Goal: Task Accomplishment & Management: Use online tool/utility

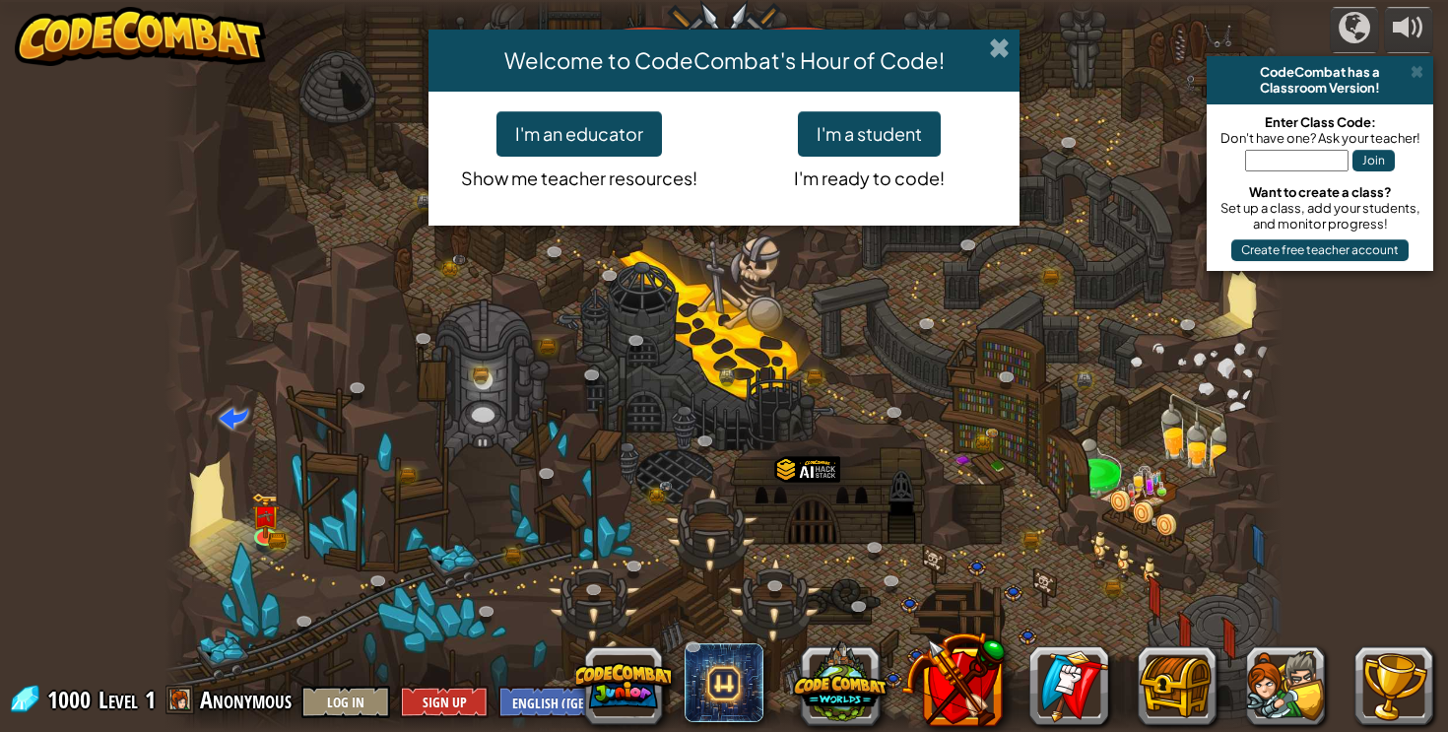
click at [1001, 42] on span at bounding box center [999, 47] width 21 height 21
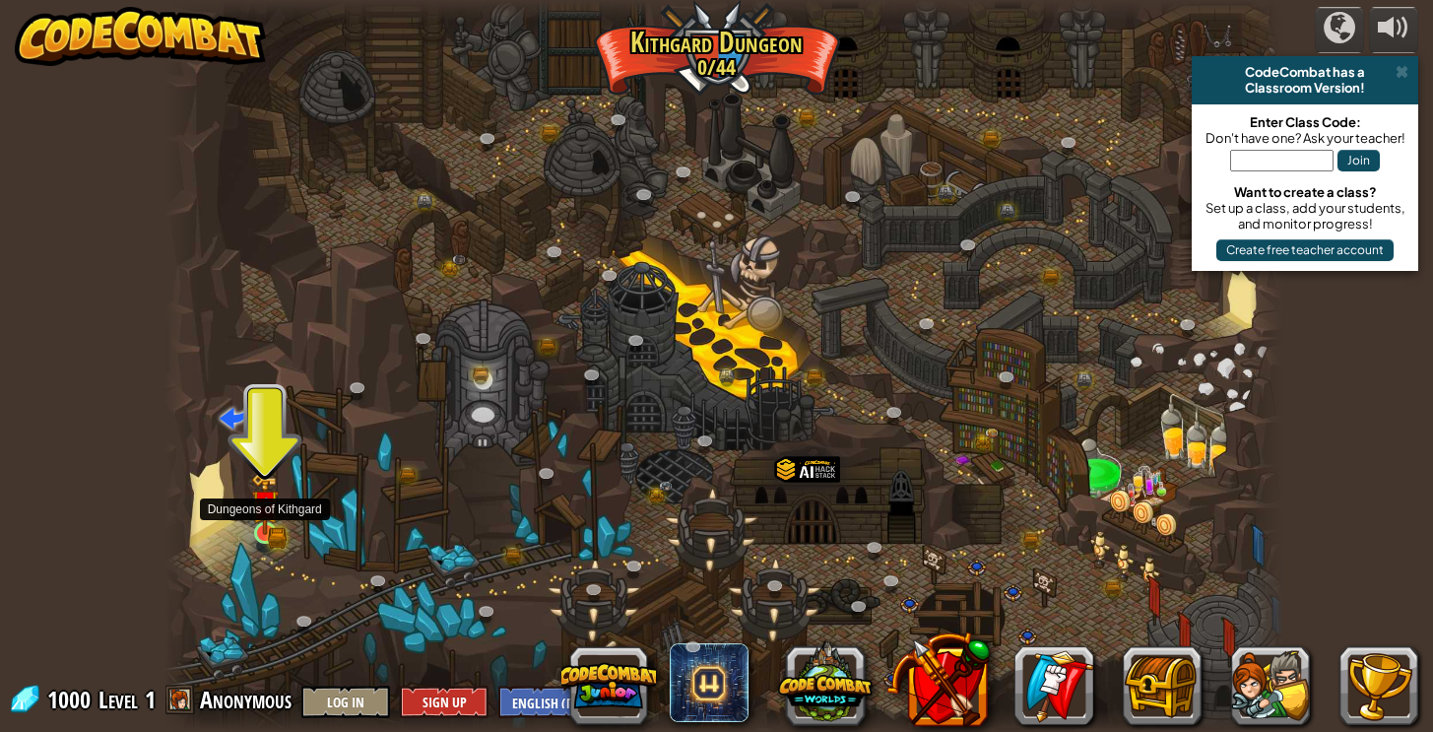
click at [260, 513] on img at bounding box center [265, 504] width 17 height 17
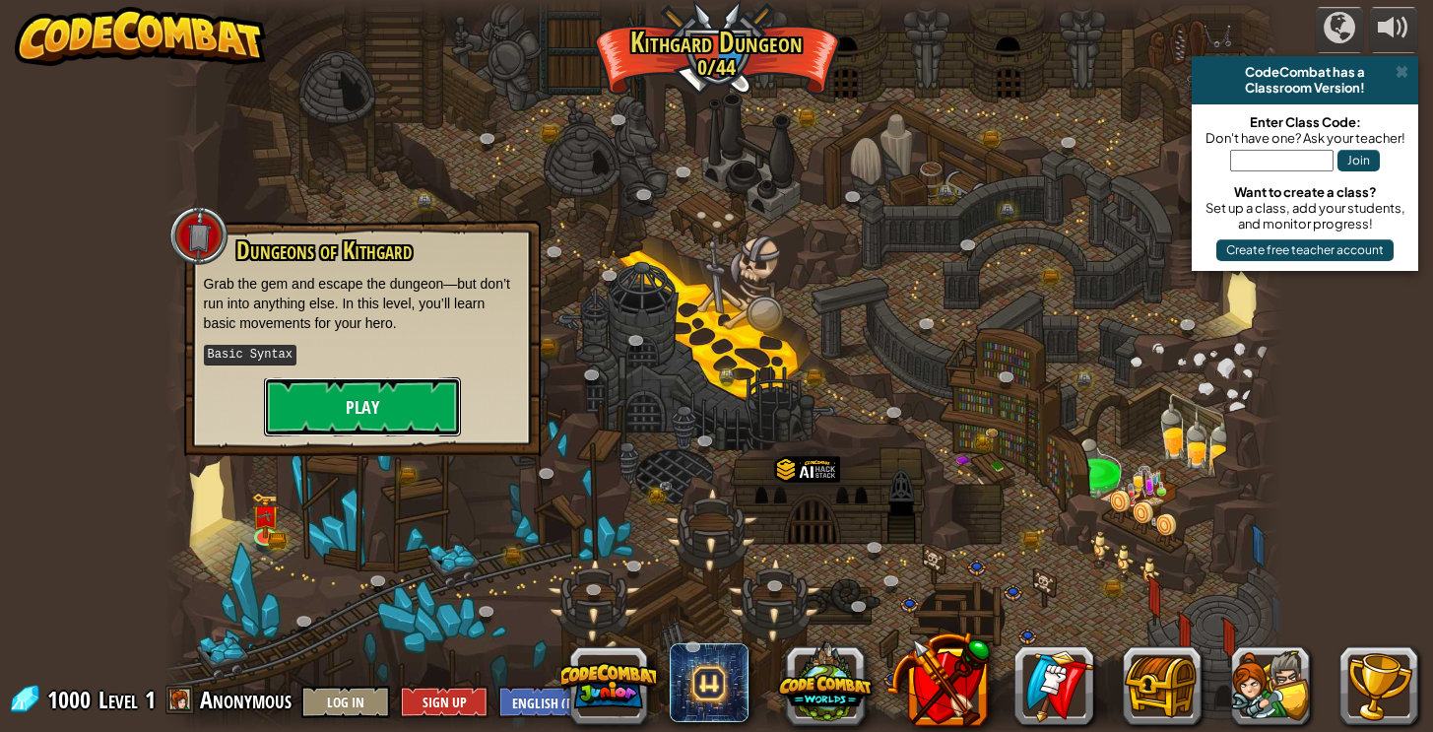
click at [333, 413] on button "Play" at bounding box center [362, 406] width 197 height 59
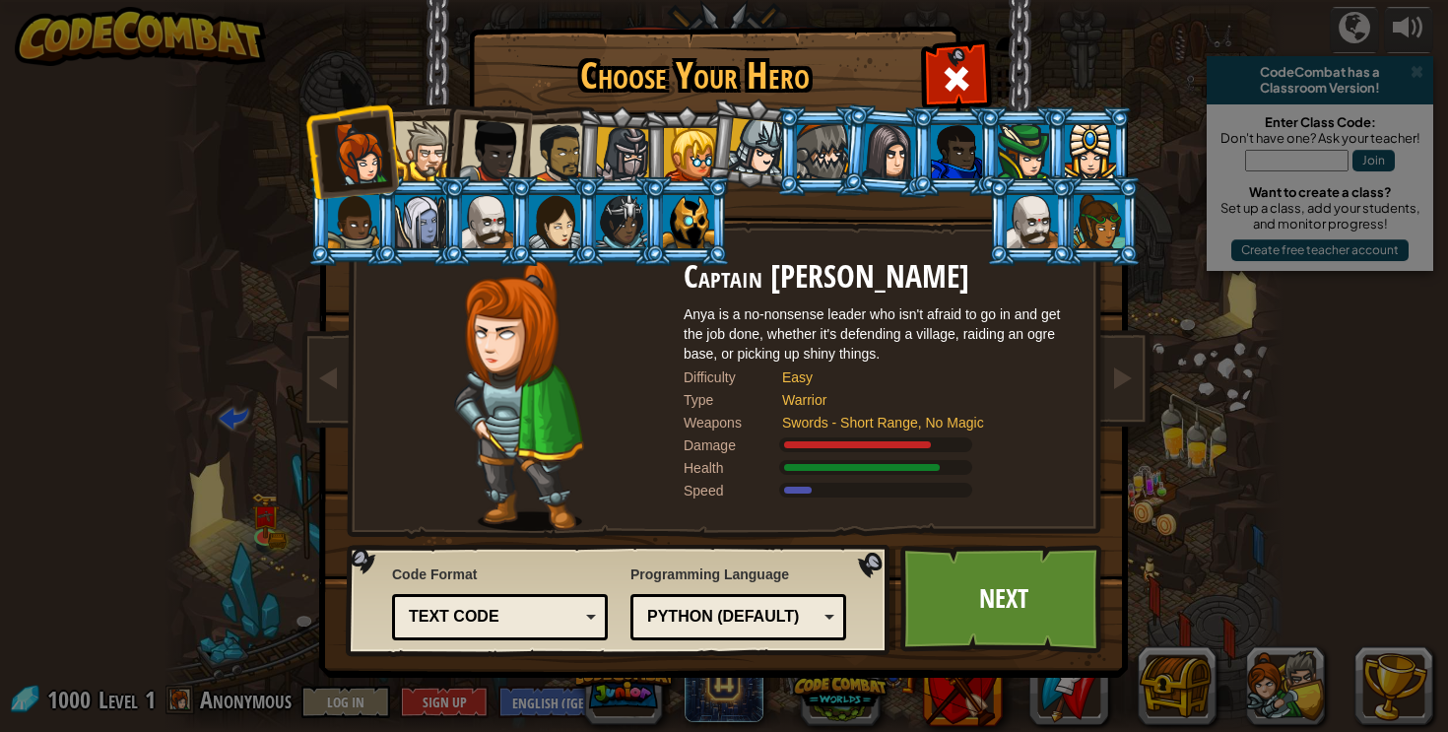
click at [429, 159] on div at bounding box center [425, 151] width 60 height 60
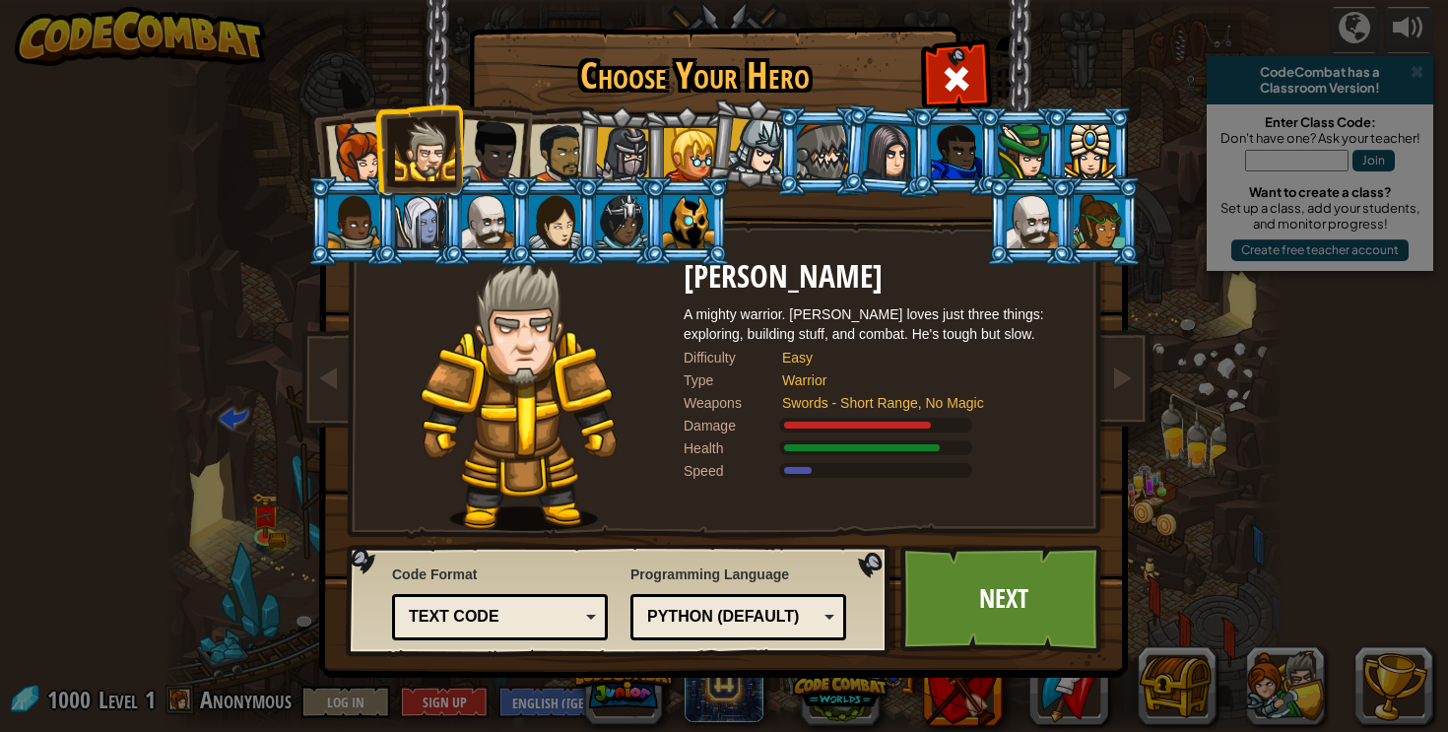
click at [508, 161] on div at bounding box center [491, 151] width 65 height 65
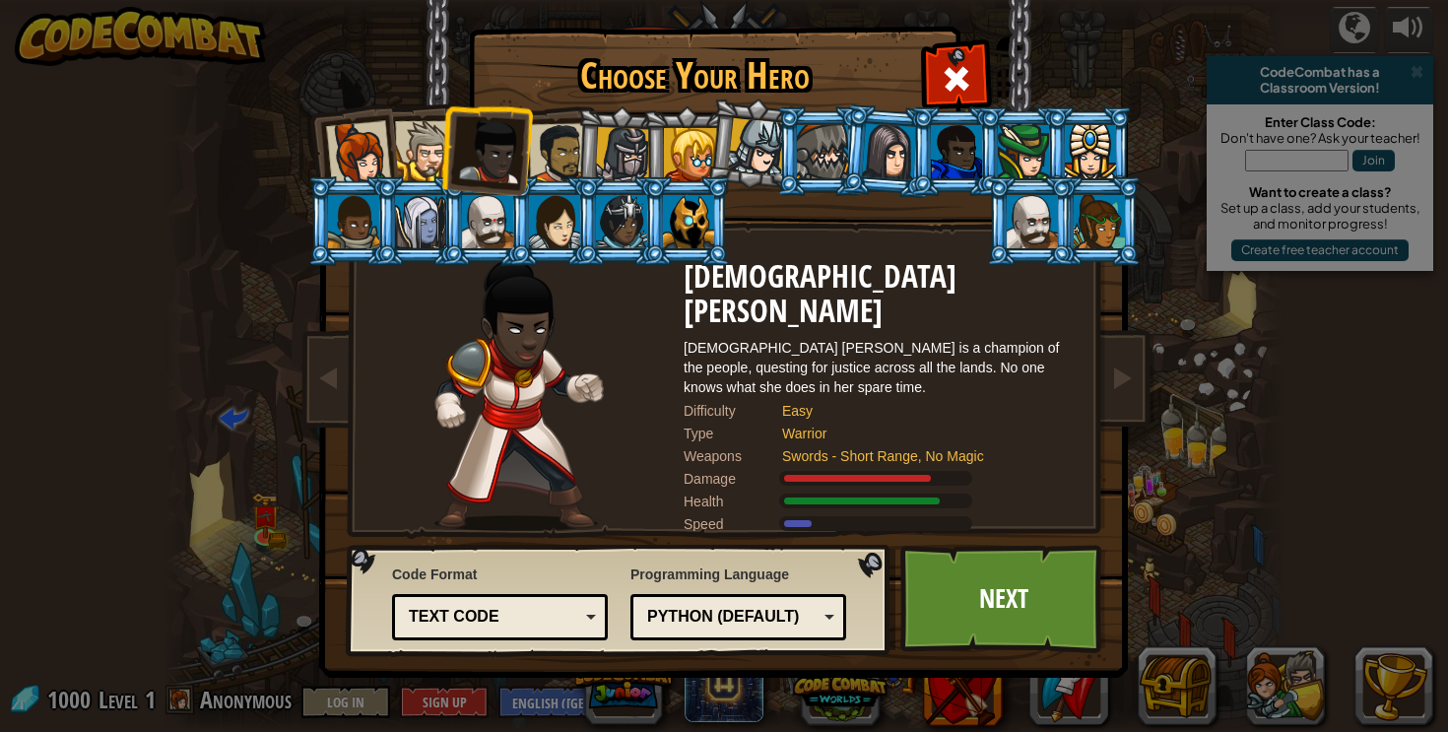
click at [569, 167] on div at bounding box center [559, 153] width 61 height 61
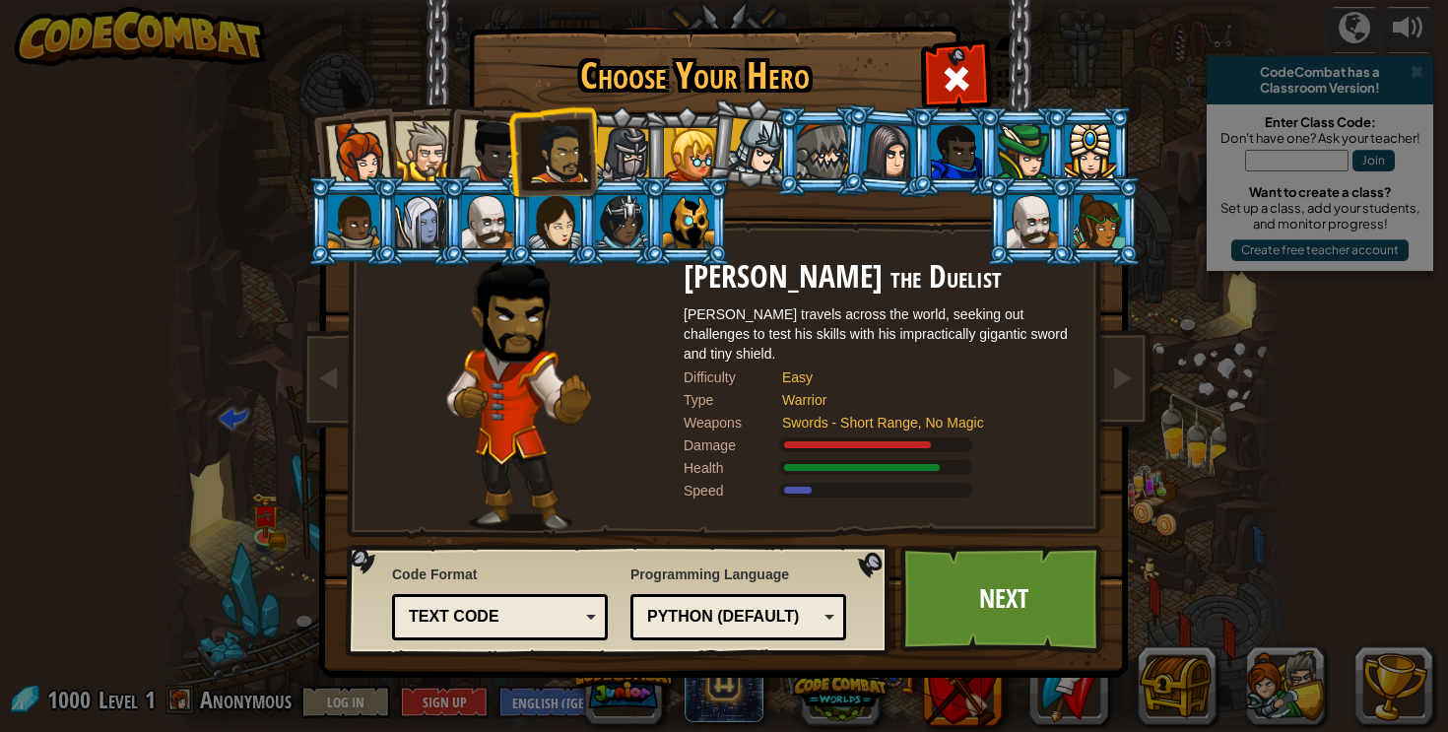
click at [642, 217] on li at bounding box center [686, 221] width 89 height 90
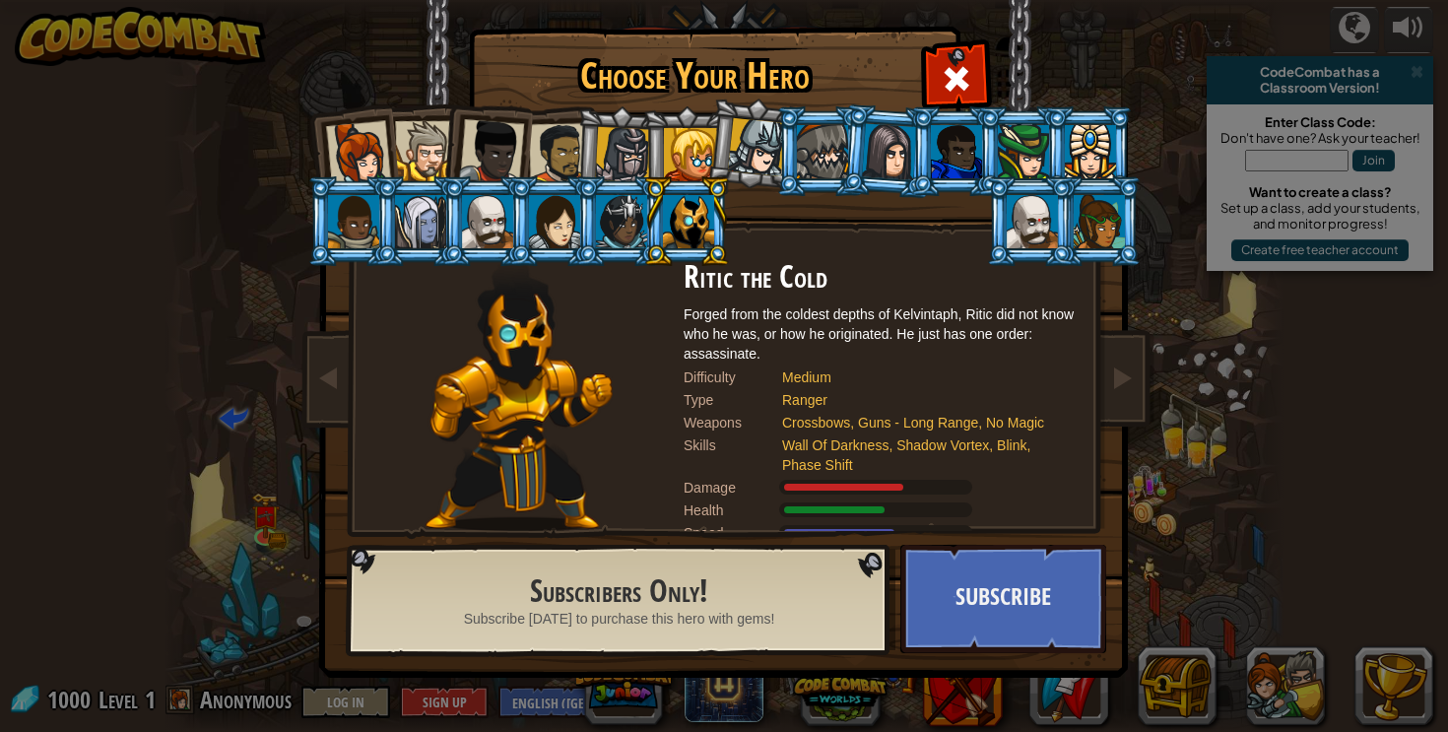
click at [675, 220] on div at bounding box center [688, 221] width 51 height 53
click at [590, 237] on li at bounding box center [619, 221] width 89 height 90
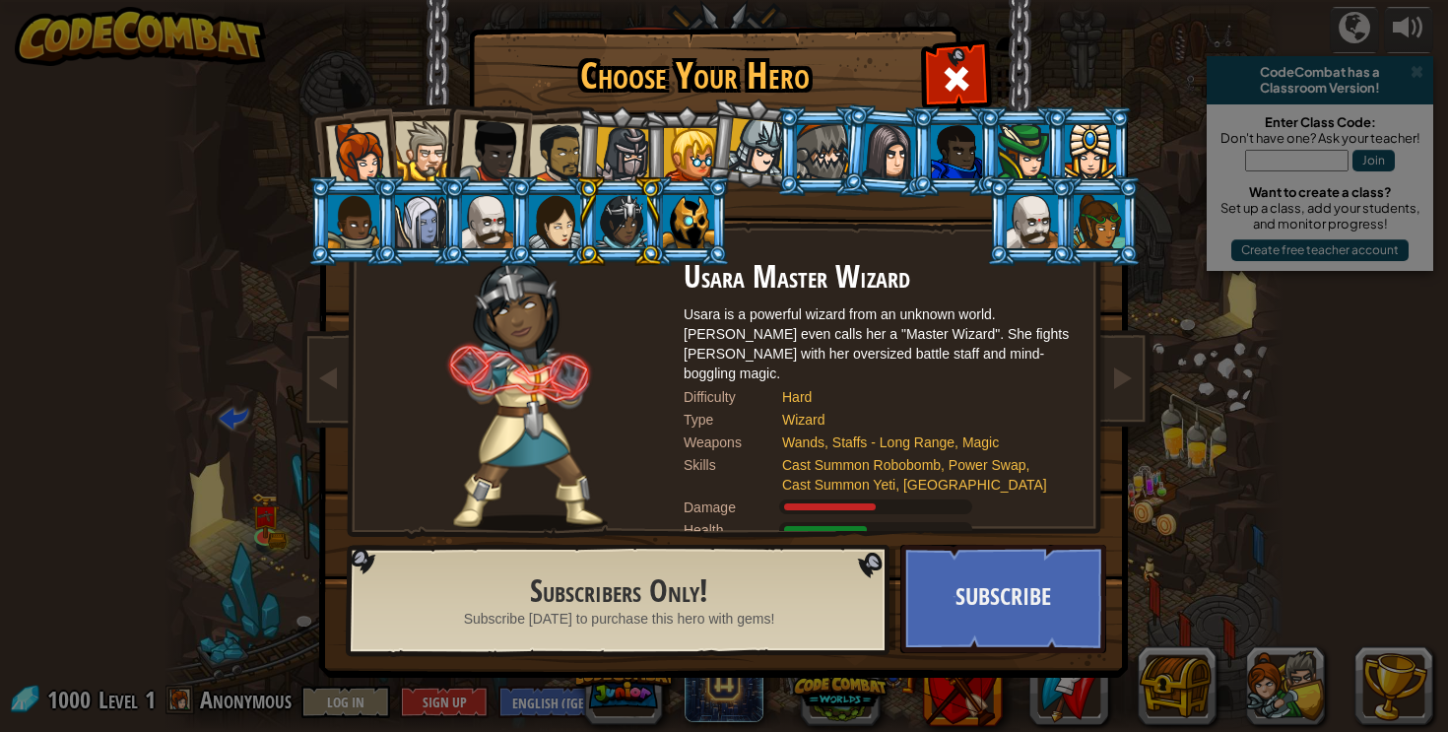
click at [561, 233] on div at bounding box center [554, 221] width 51 height 53
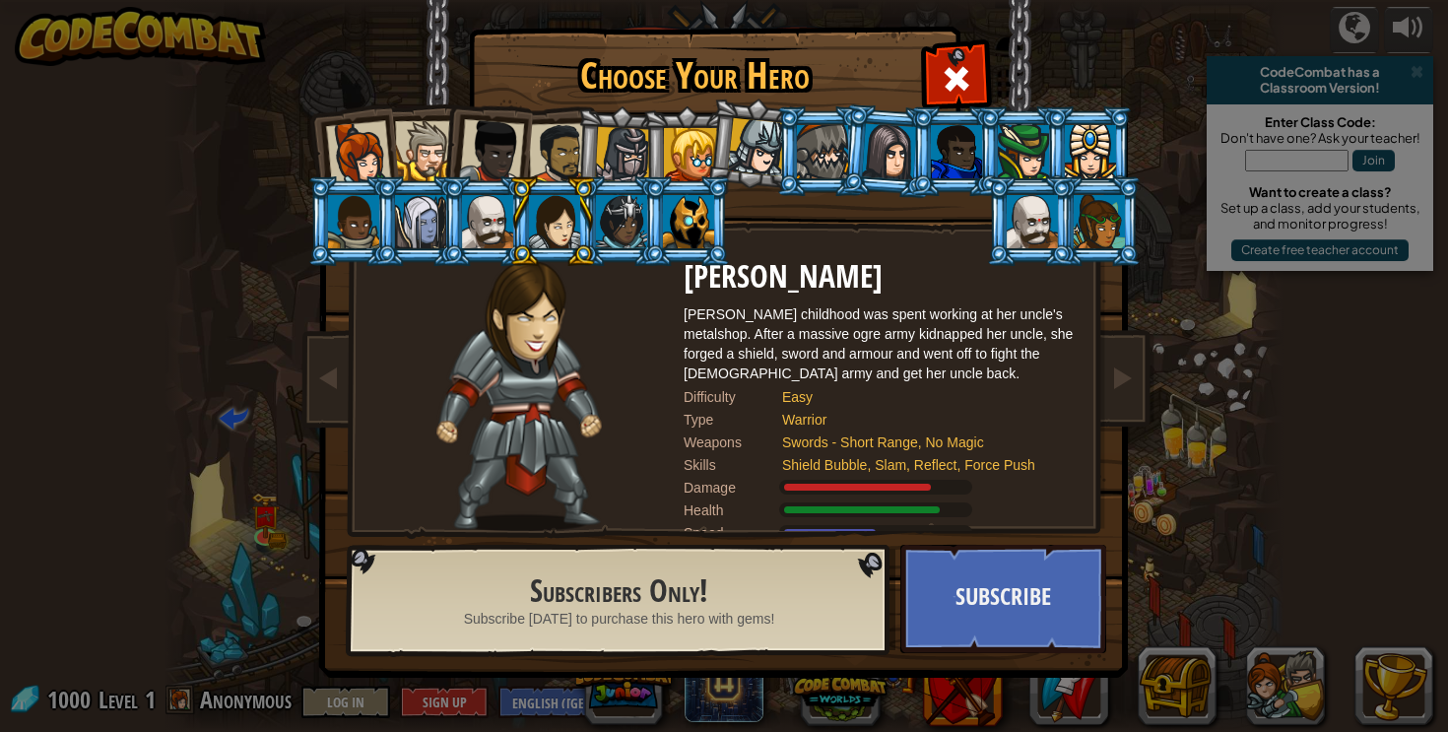
click at [490, 232] on div at bounding box center [487, 221] width 51 height 53
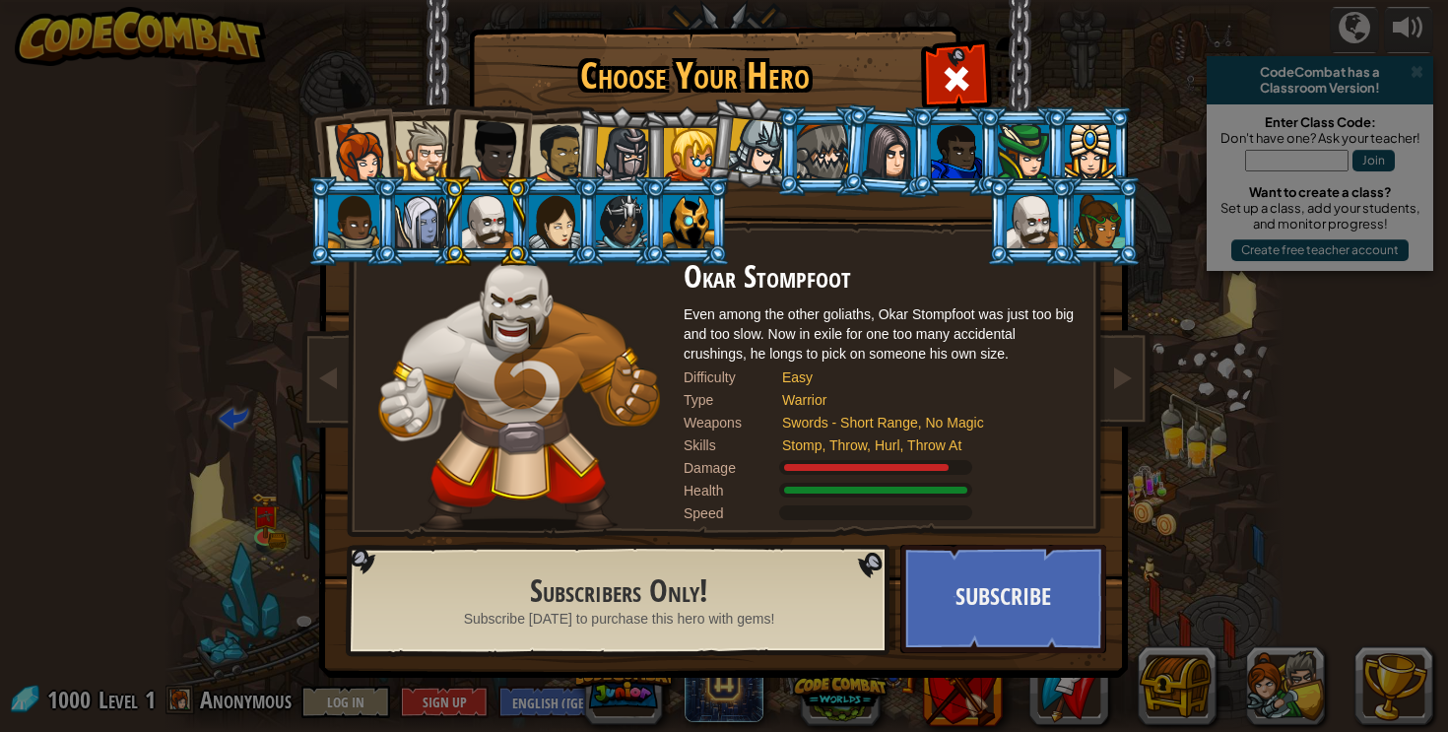
click at [414, 243] on div at bounding box center [420, 221] width 51 height 53
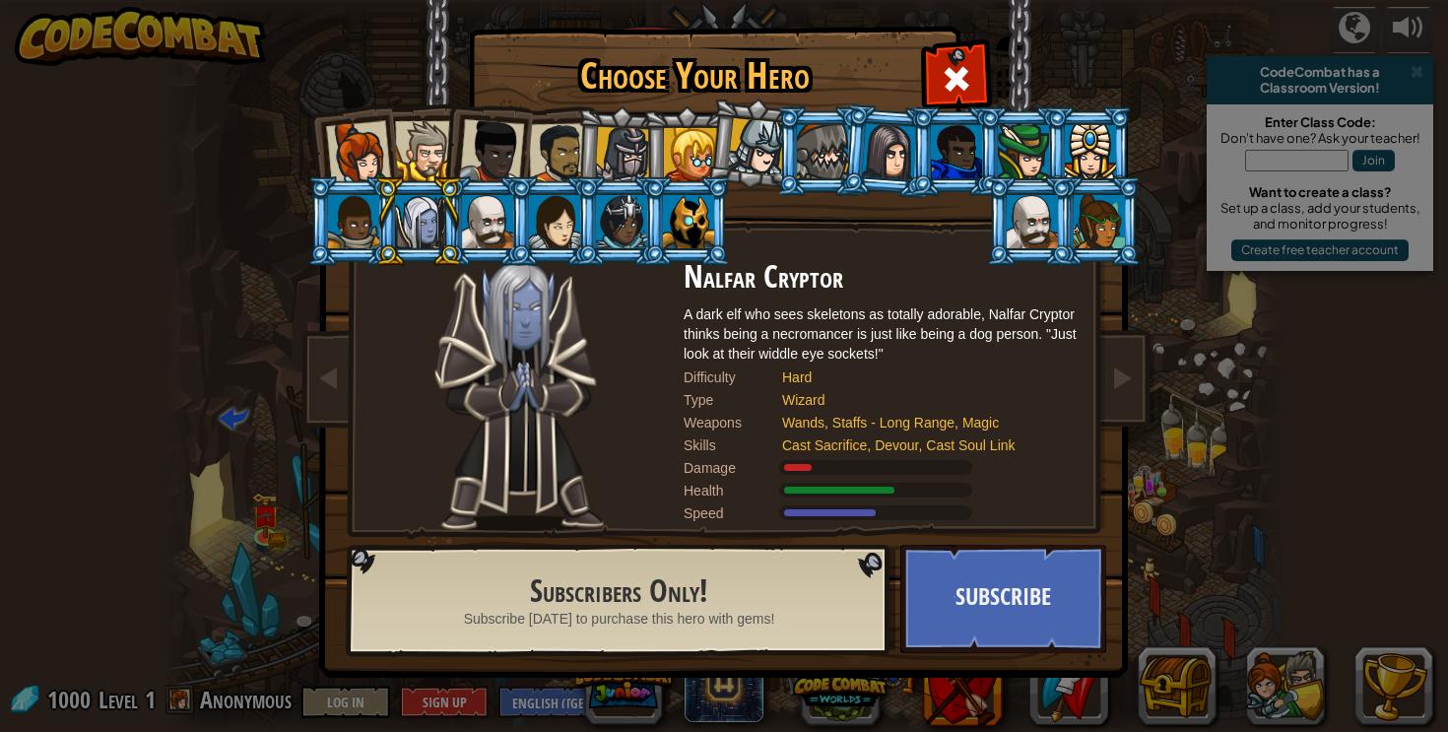
click at [360, 240] on div at bounding box center [353, 221] width 51 height 53
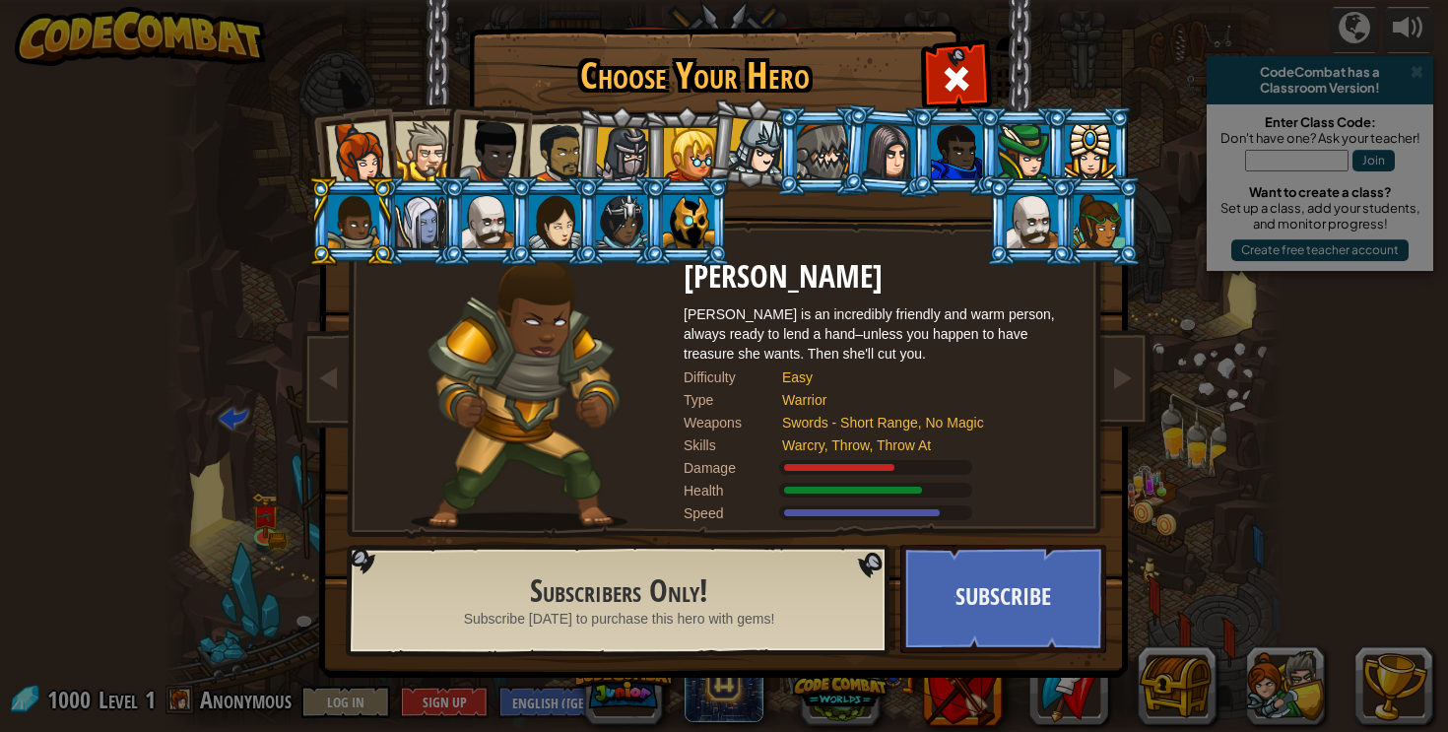
click at [1025, 227] on div at bounding box center [1031, 221] width 51 height 53
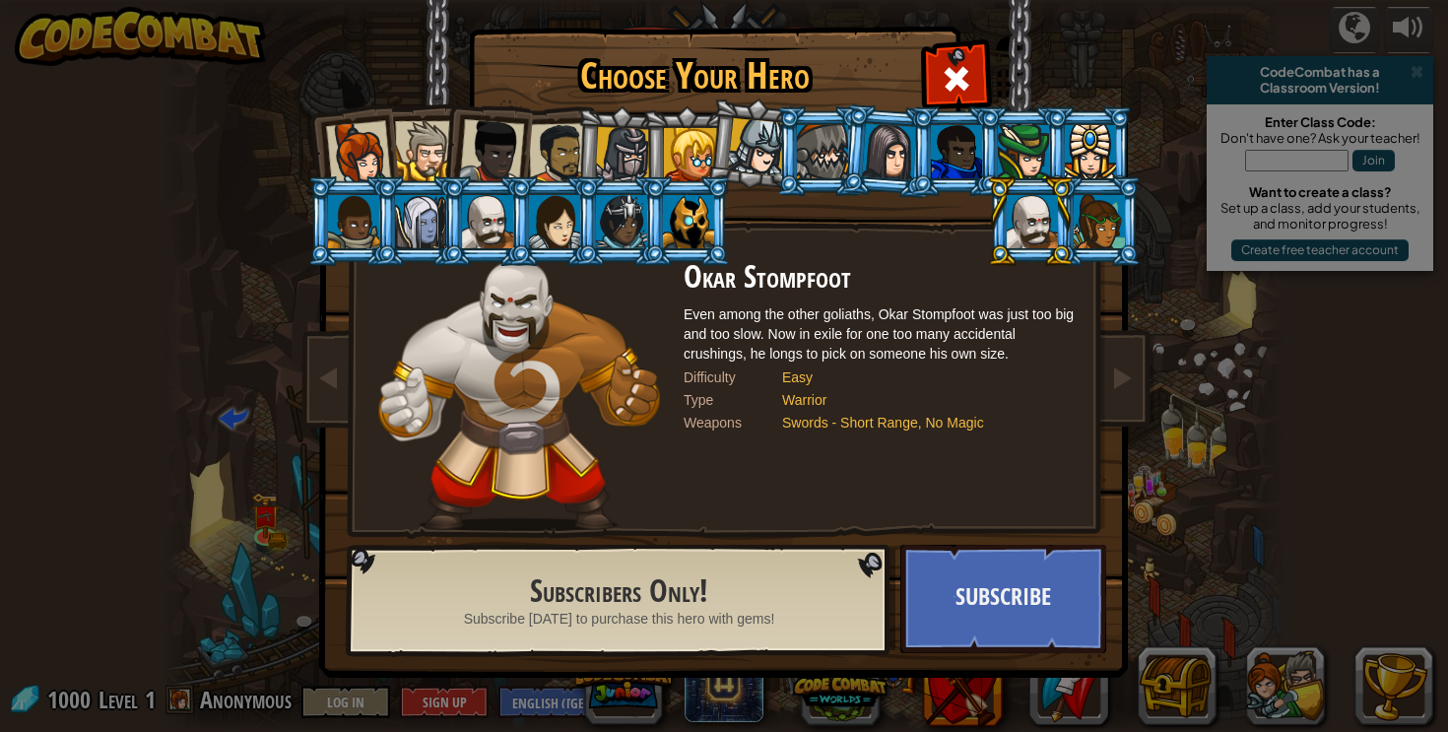
click at [1095, 233] on div at bounding box center [1098, 221] width 51 height 53
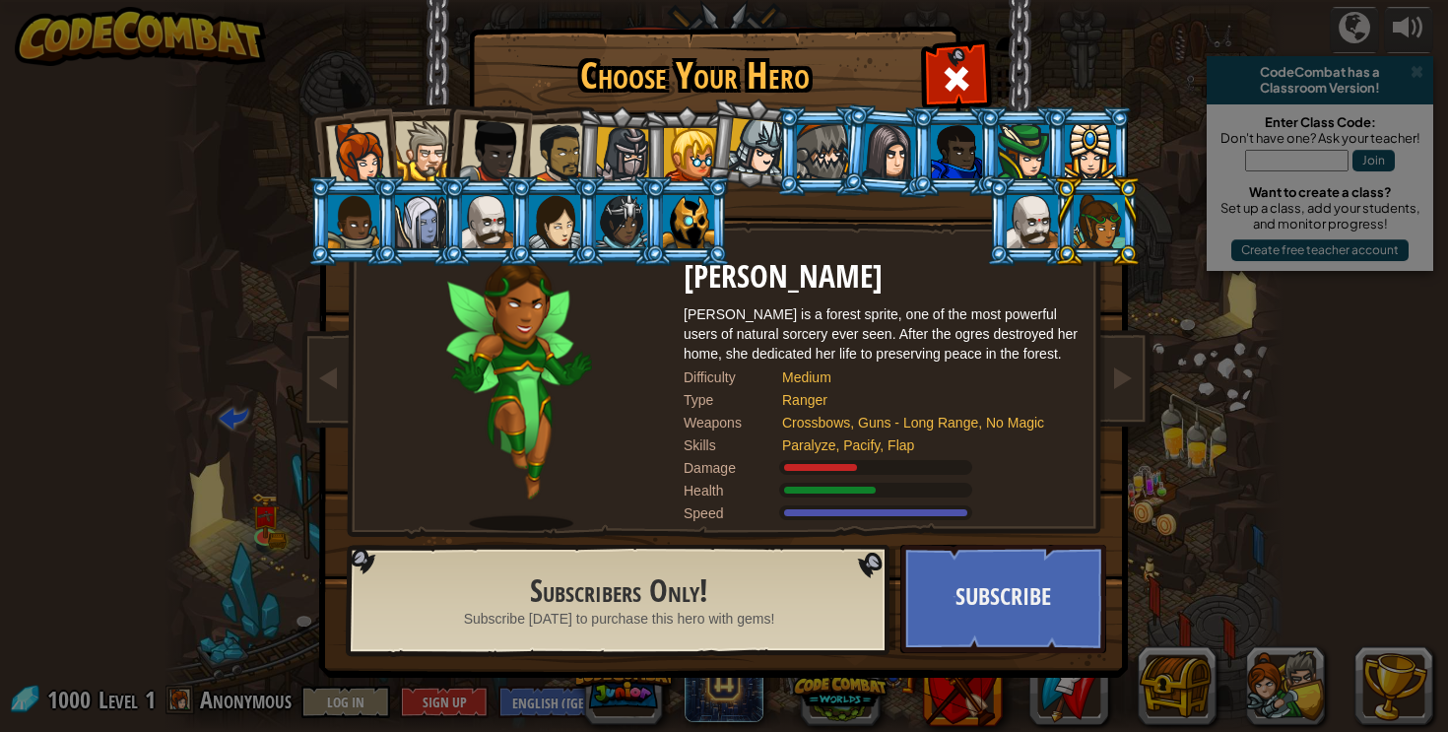
click at [1103, 158] on div at bounding box center [1090, 151] width 51 height 53
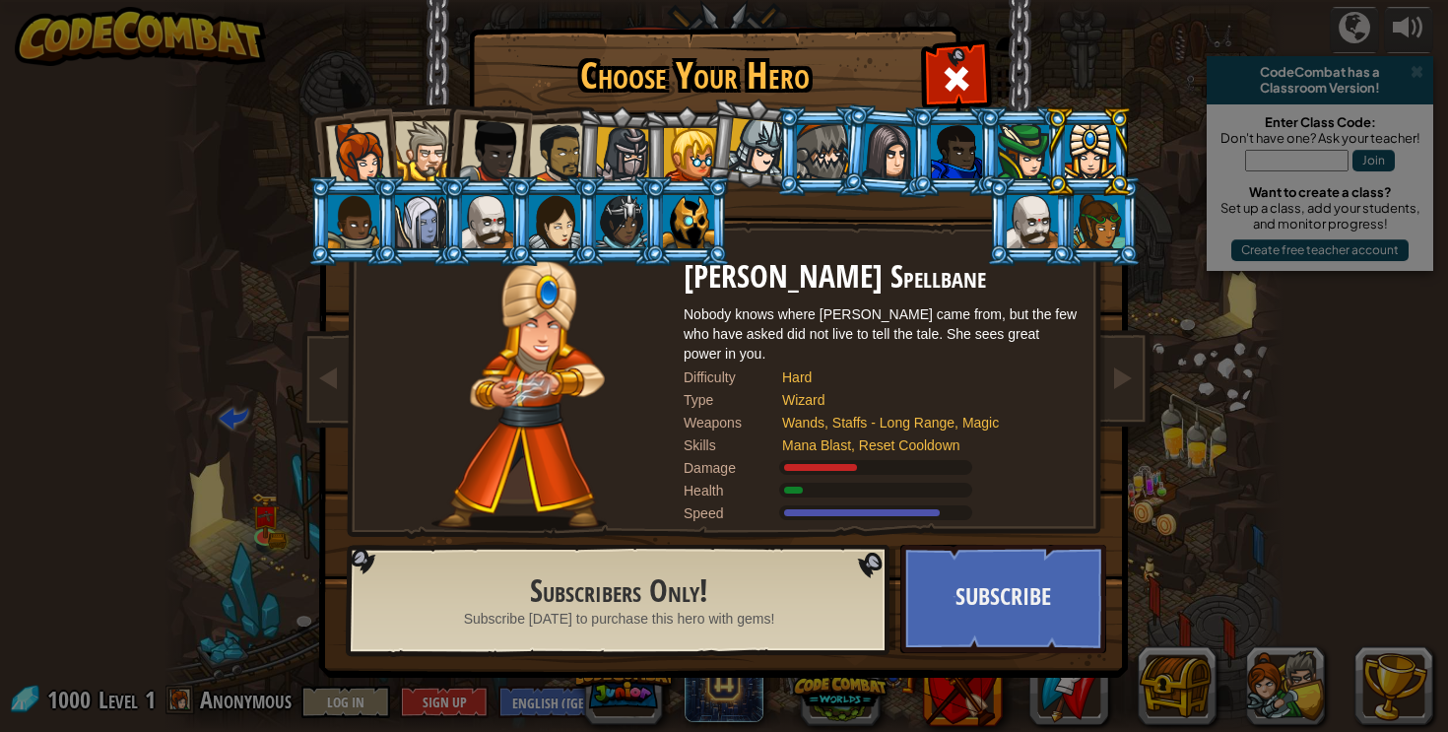
click at [970, 155] on div at bounding box center [956, 151] width 51 height 53
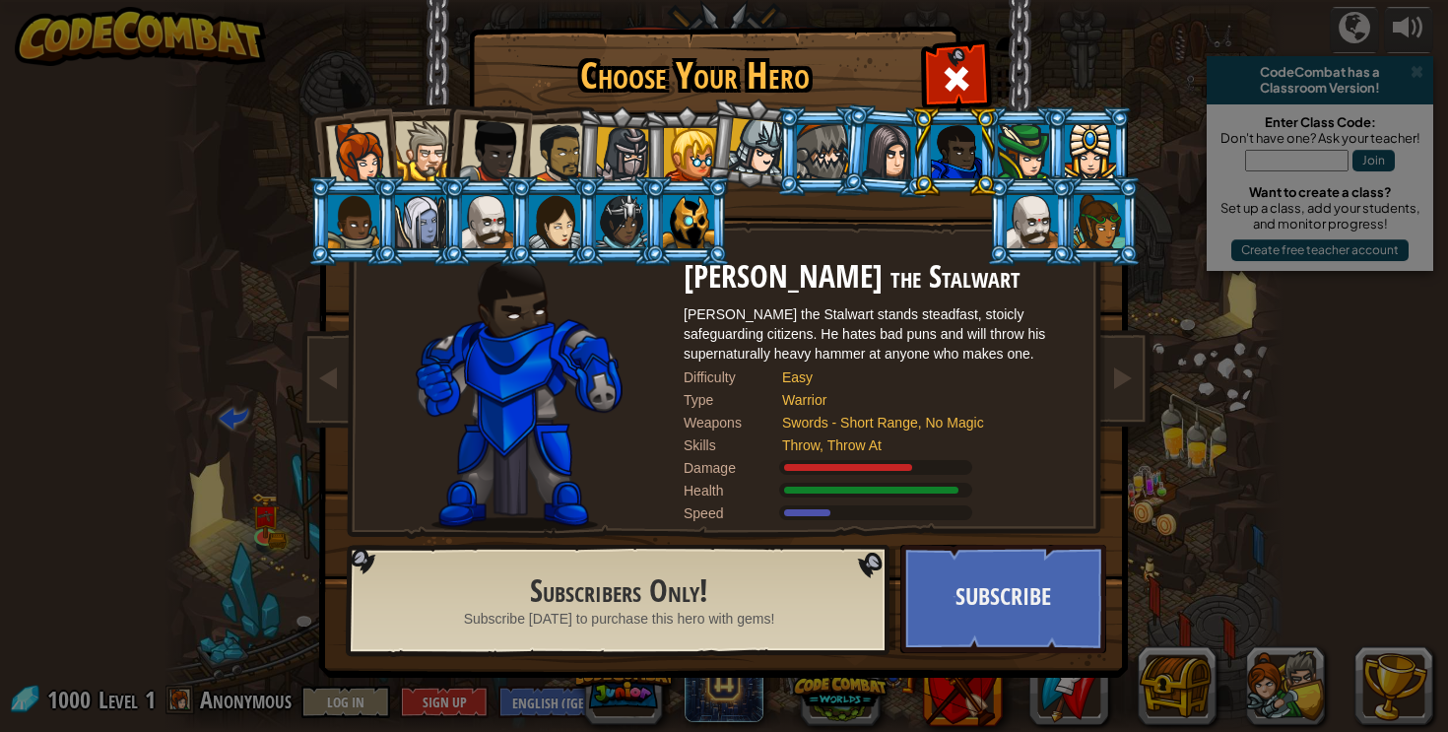
click at [882, 160] on div at bounding box center [889, 151] width 55 height 56
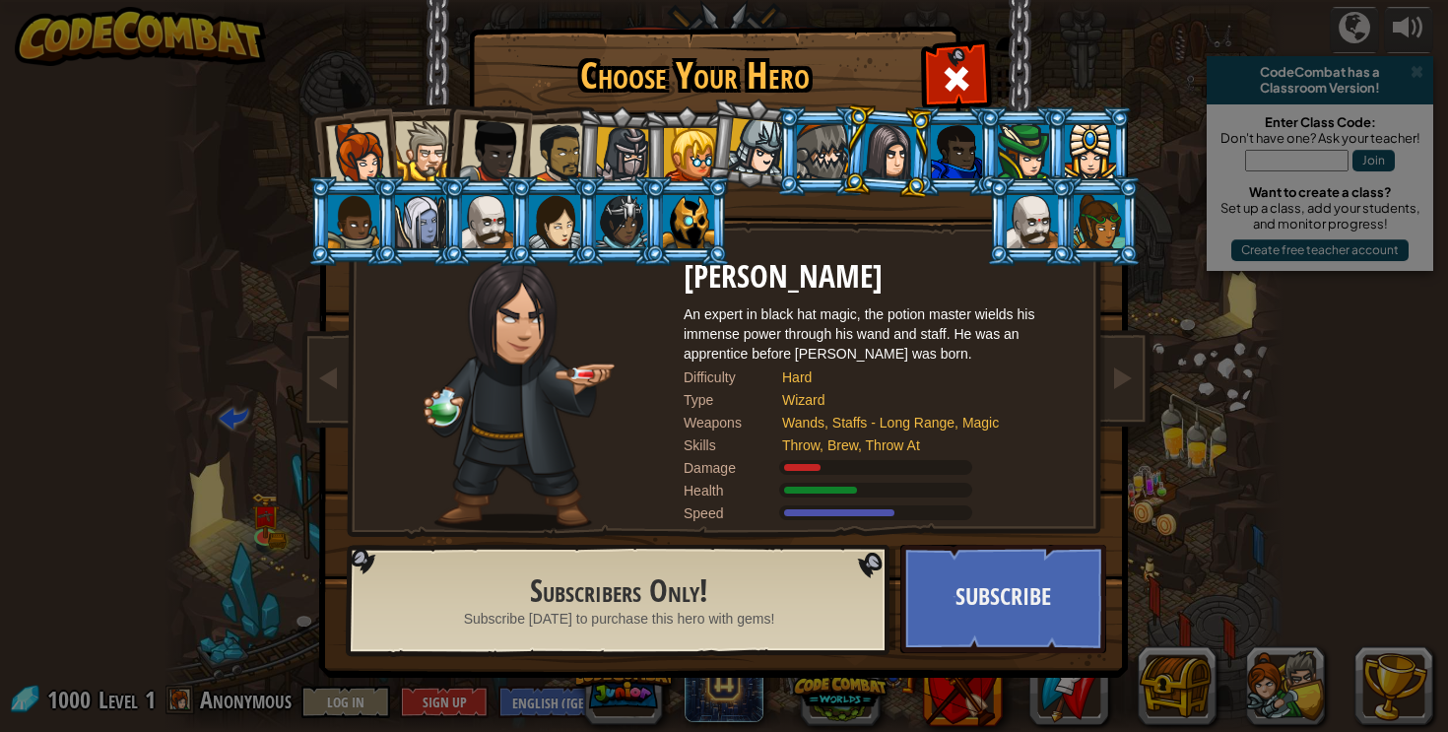
click at [827, 153] on div at bounding box center [822, 151] width 51 height 53
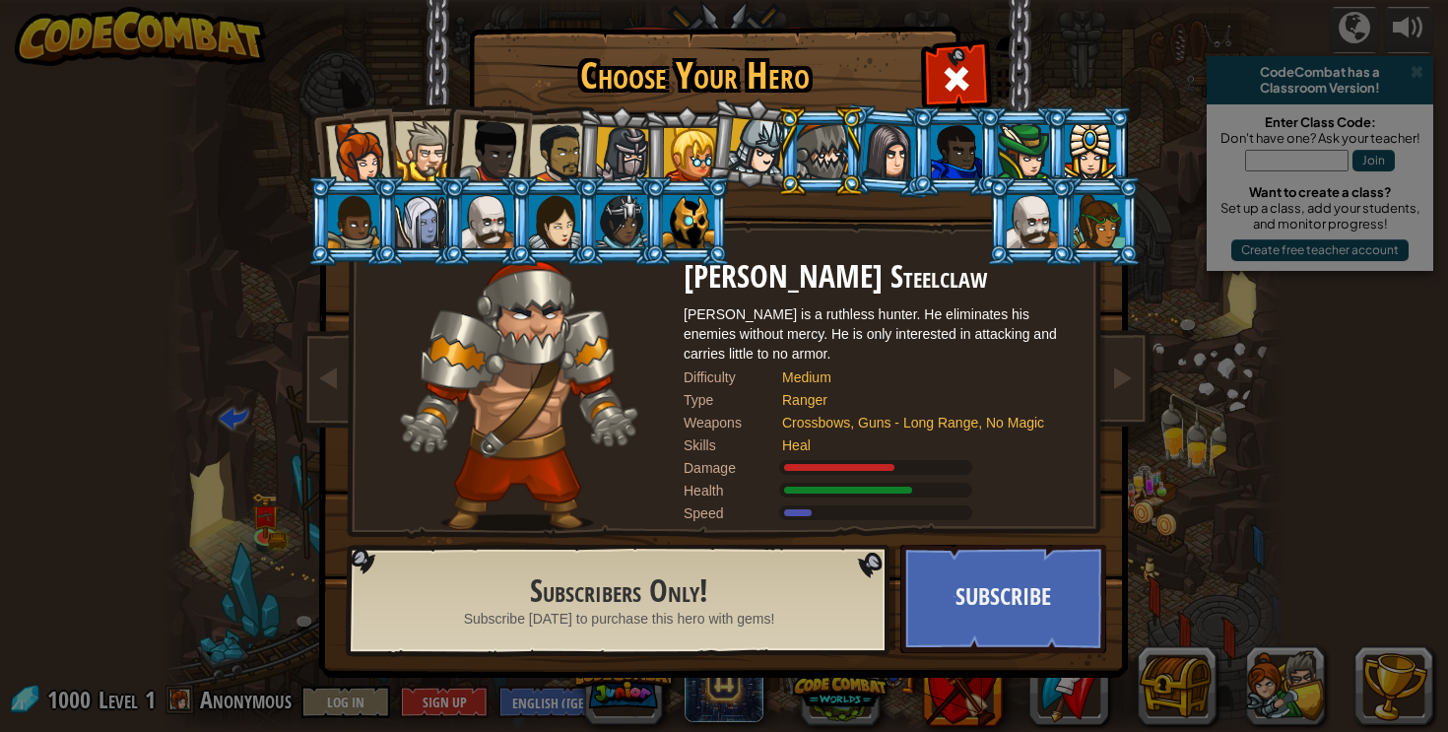
click at [704, 149] on div at bounding box center [690, 154] width 53 height 53
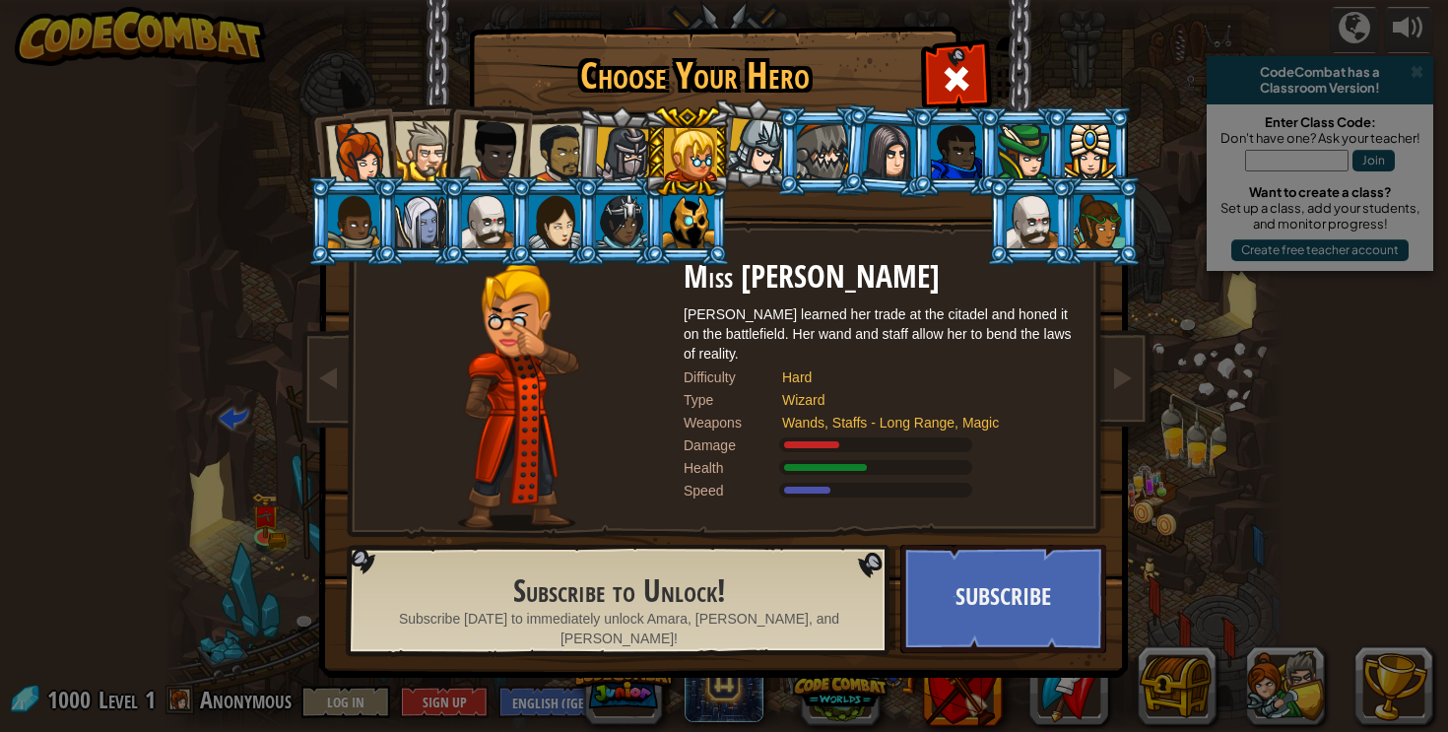
click at [748, 148] on div at bounding box center [757, 147] width 58 height 58
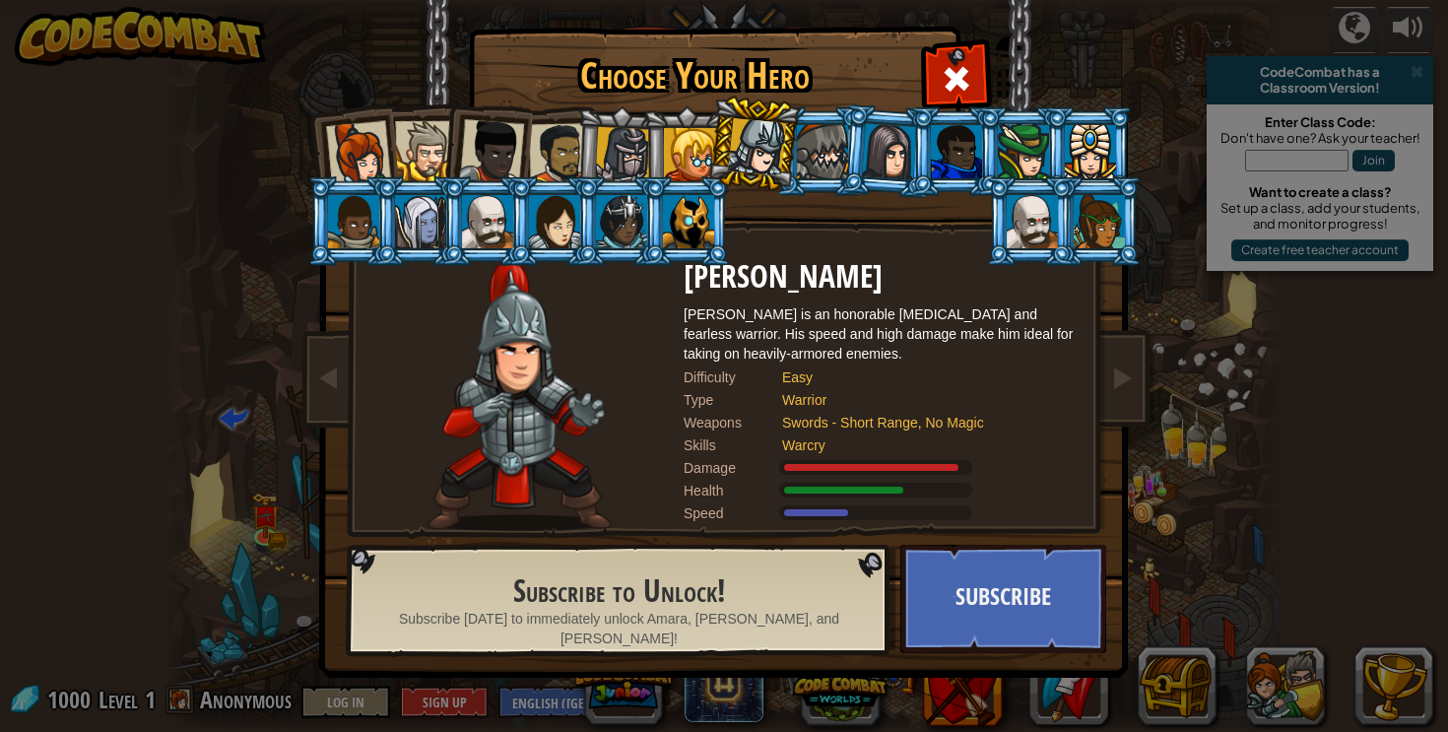
click at [551, 159] on div at bounding box center [559, 153] width 61 height 61
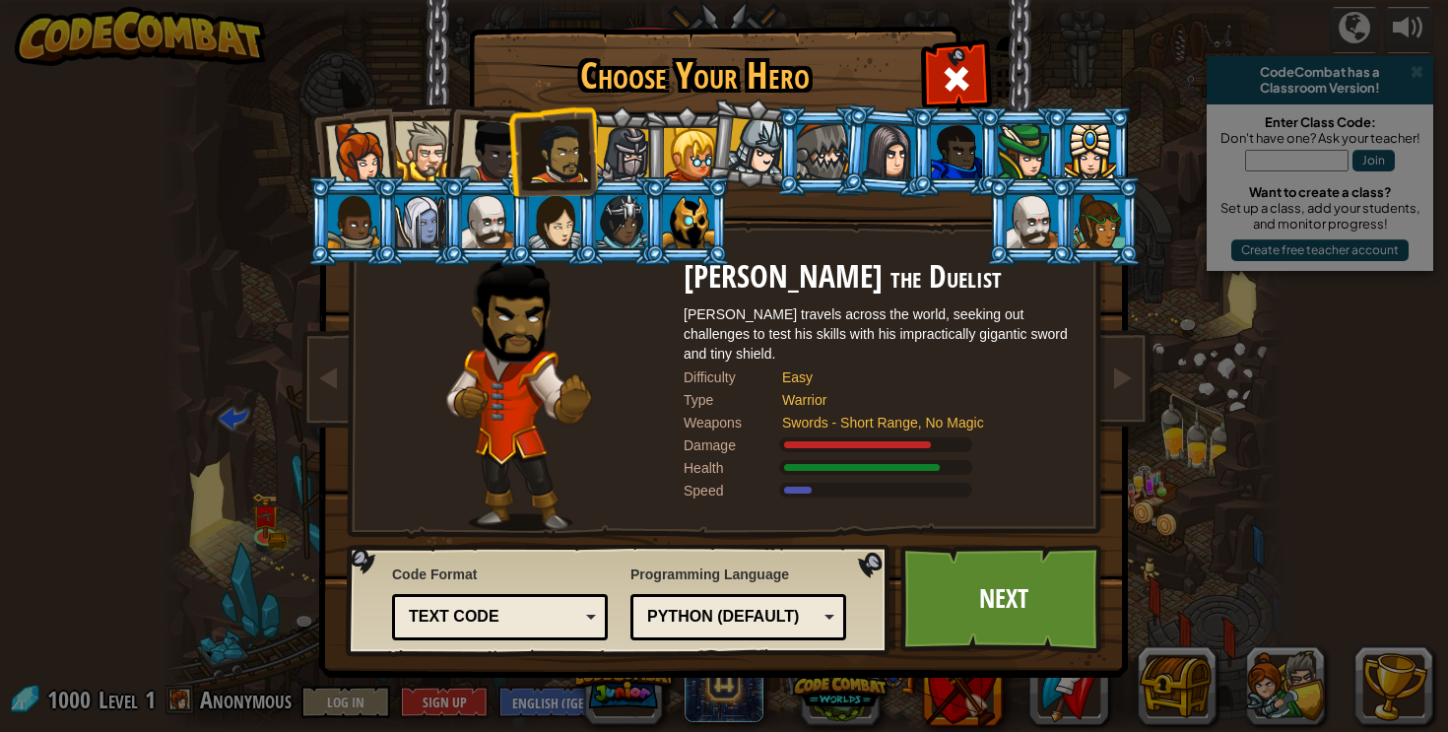
click at [645, 164] on li at bounding box center [686, 151] width 89 height 90
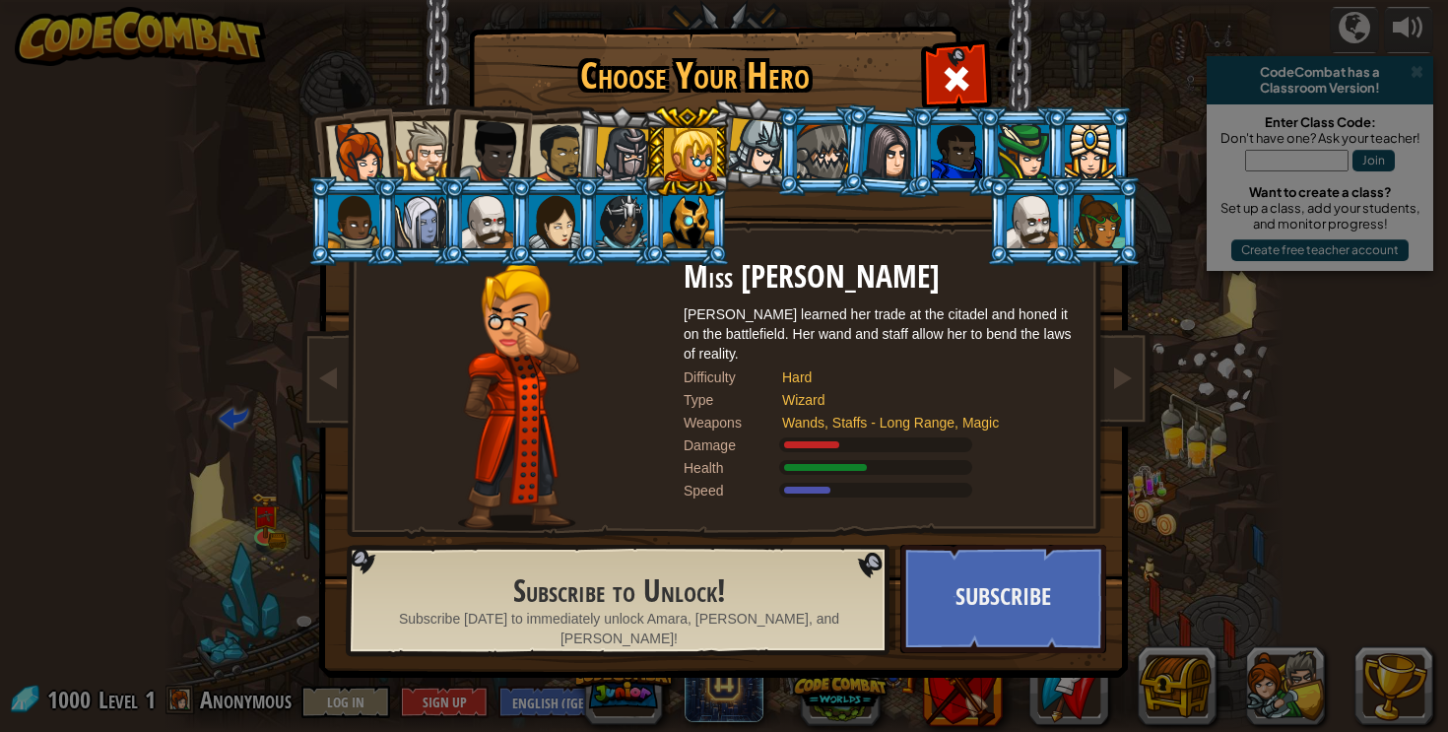
click at [407, 146] on div at bounding box center [425, 151] width 60 height 60
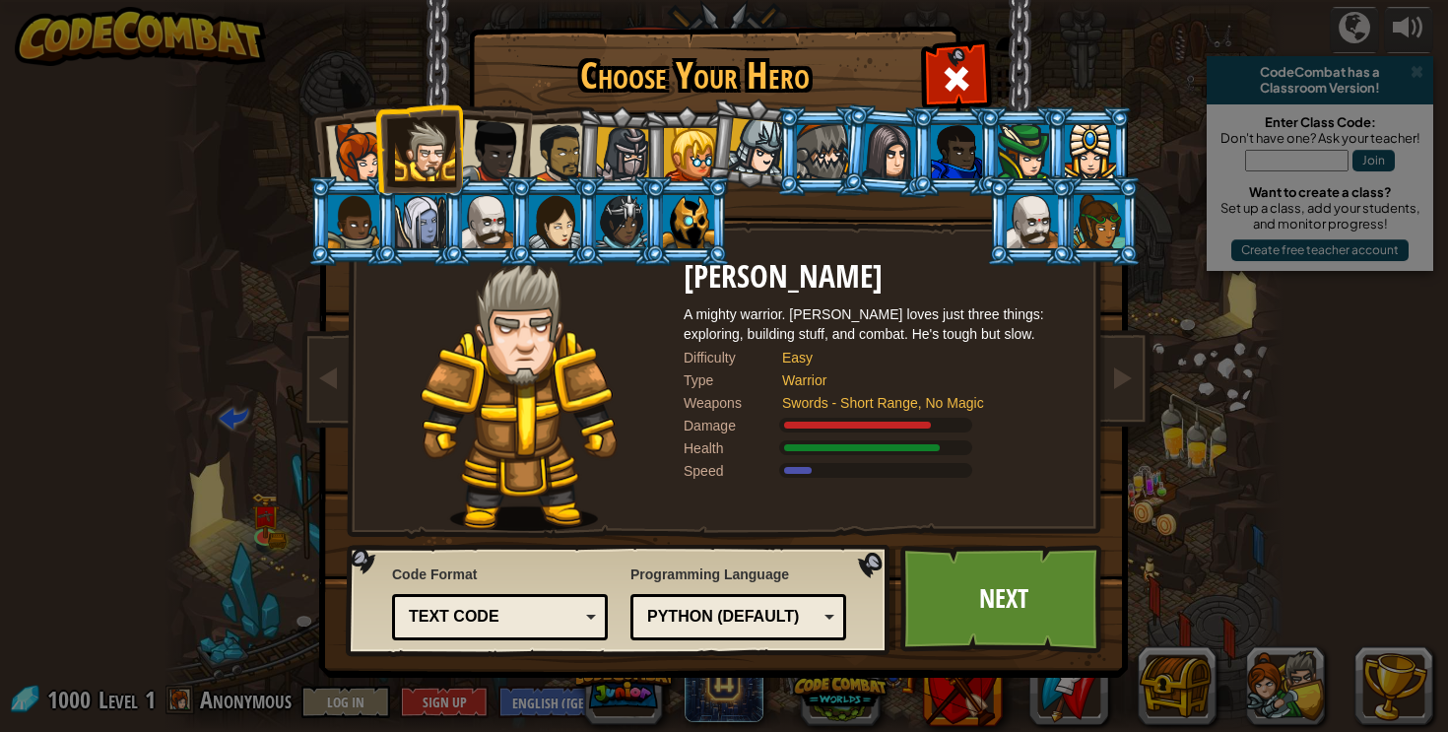
click at [479, 152] on div at bounding box center [491, 151] width 65 height 65
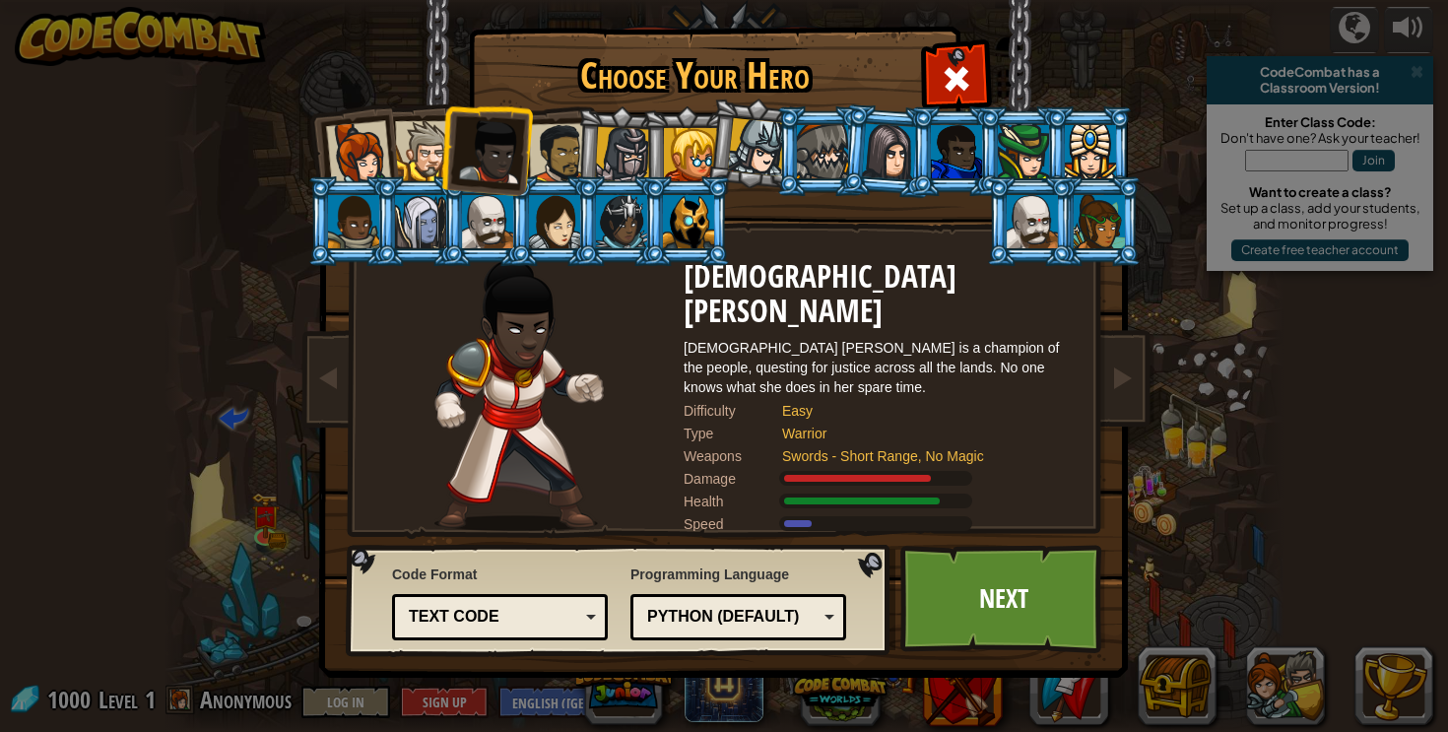
click at [549, 159] on div at bounding box center [559, 153] width 61 height 61
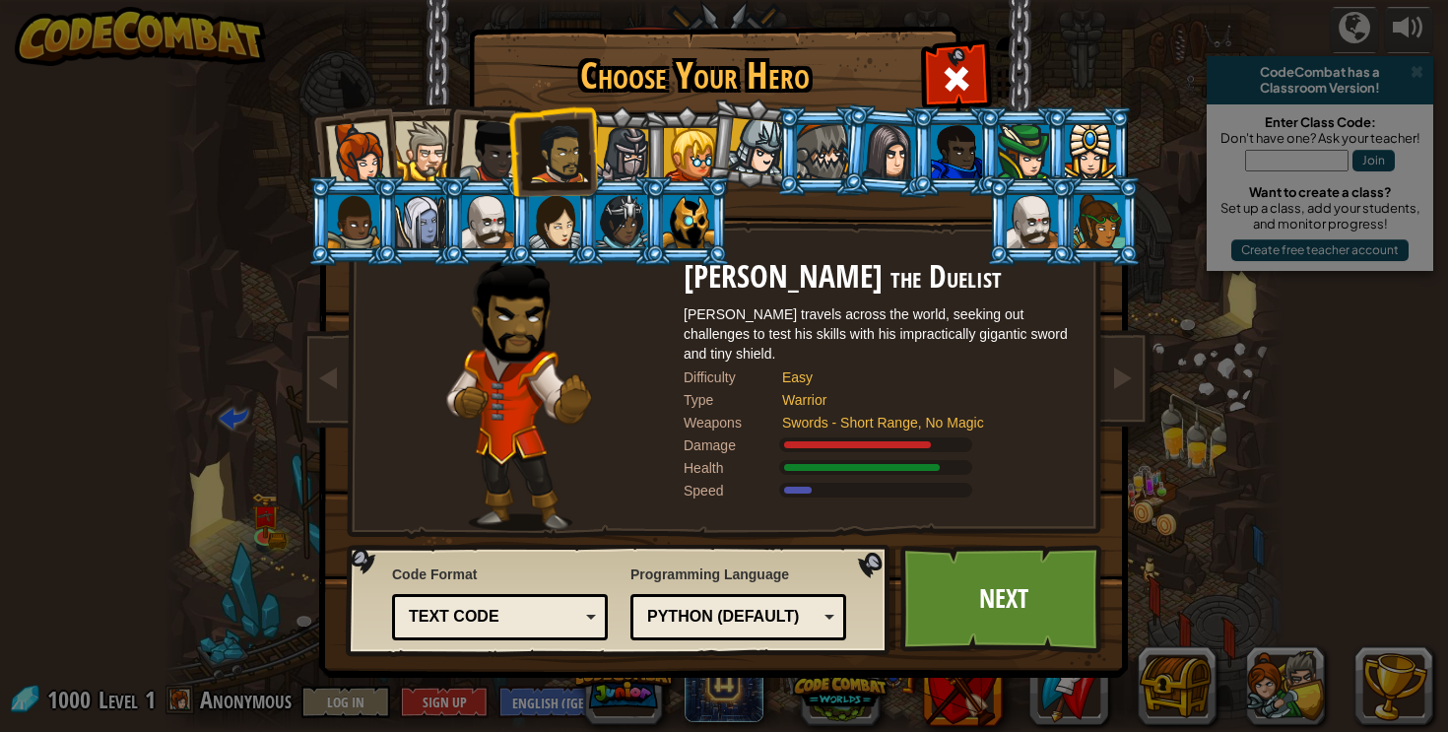
click at [734, 200] on div "Captain [PERSON_NAME] Anya is a no-nonsense leader who isn't afraid to go in an…" at bounding box center [724, 311] width 739 height 429
click at [688, 210] on div at bounding box center [688, 221] width 51 height 53
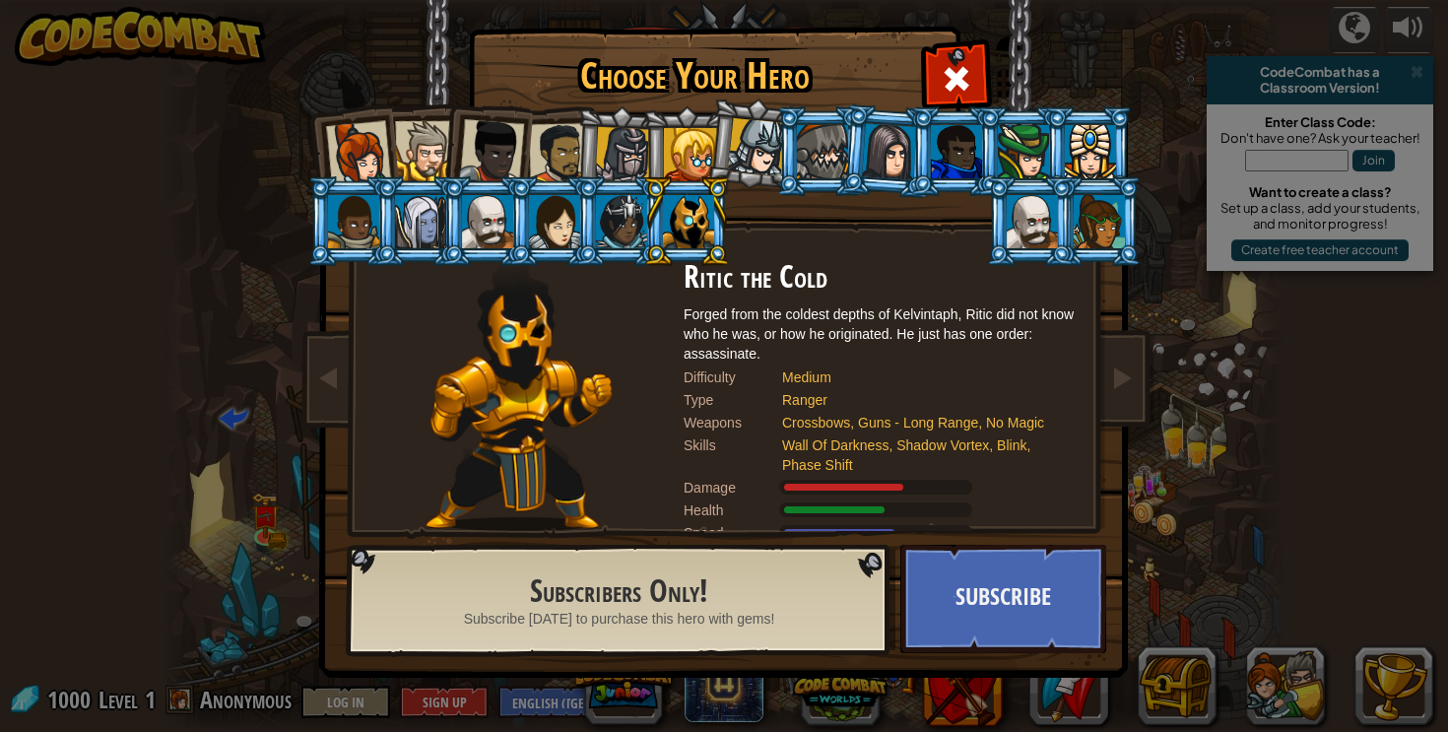
click at [692, 169] on div at bounding box center [690, 154] width 53 height 53
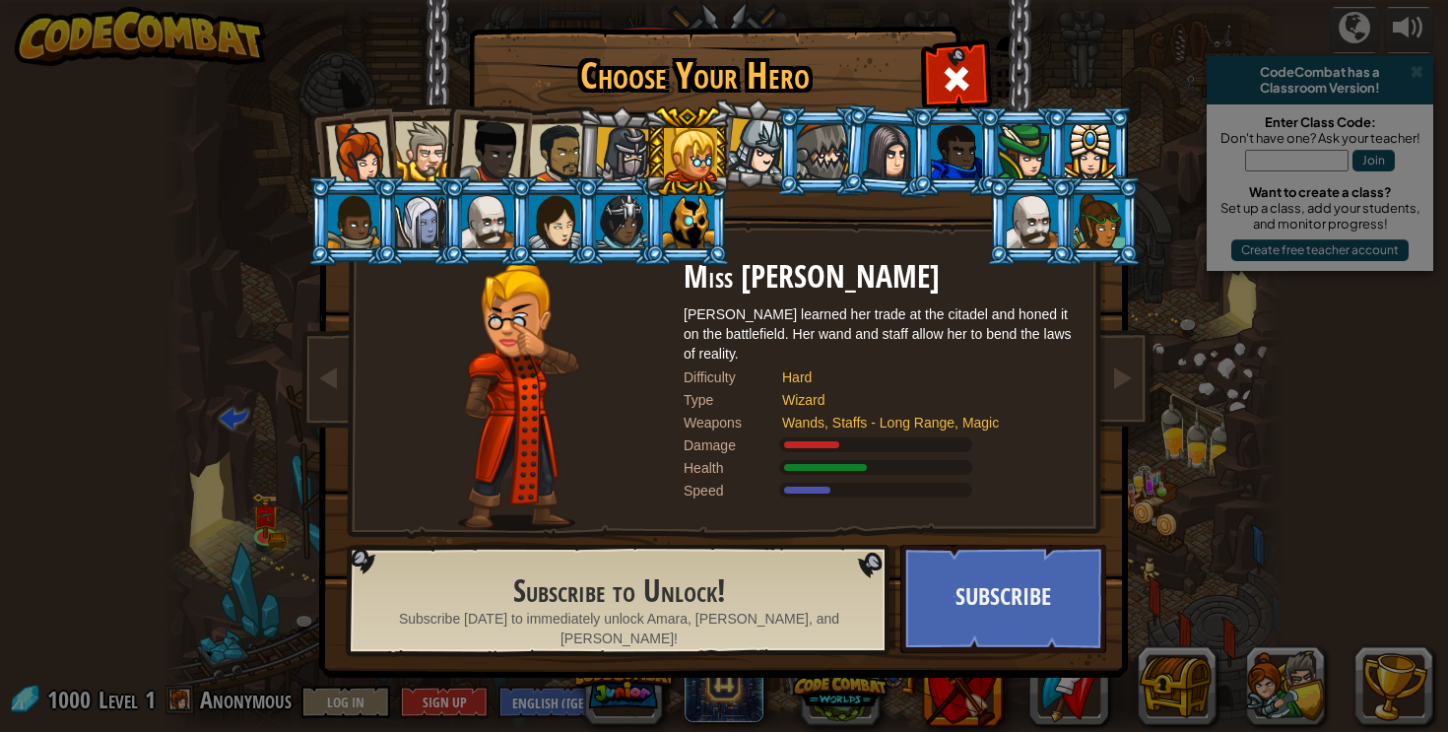
click at [706, 235] on div at bounding box center [688, 221] width 51 height 53
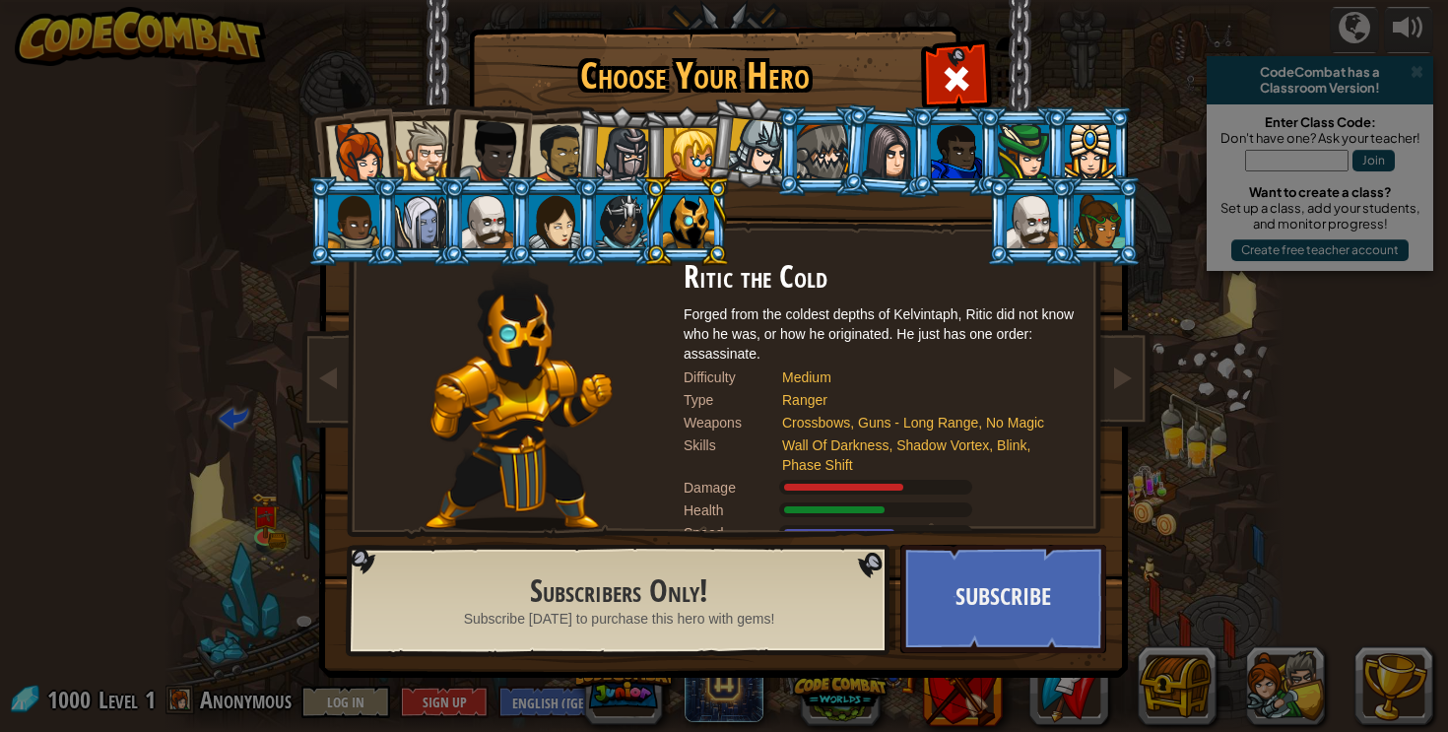
click at [765, 143] on div at bounding box center [757, 147] width 58 height 58
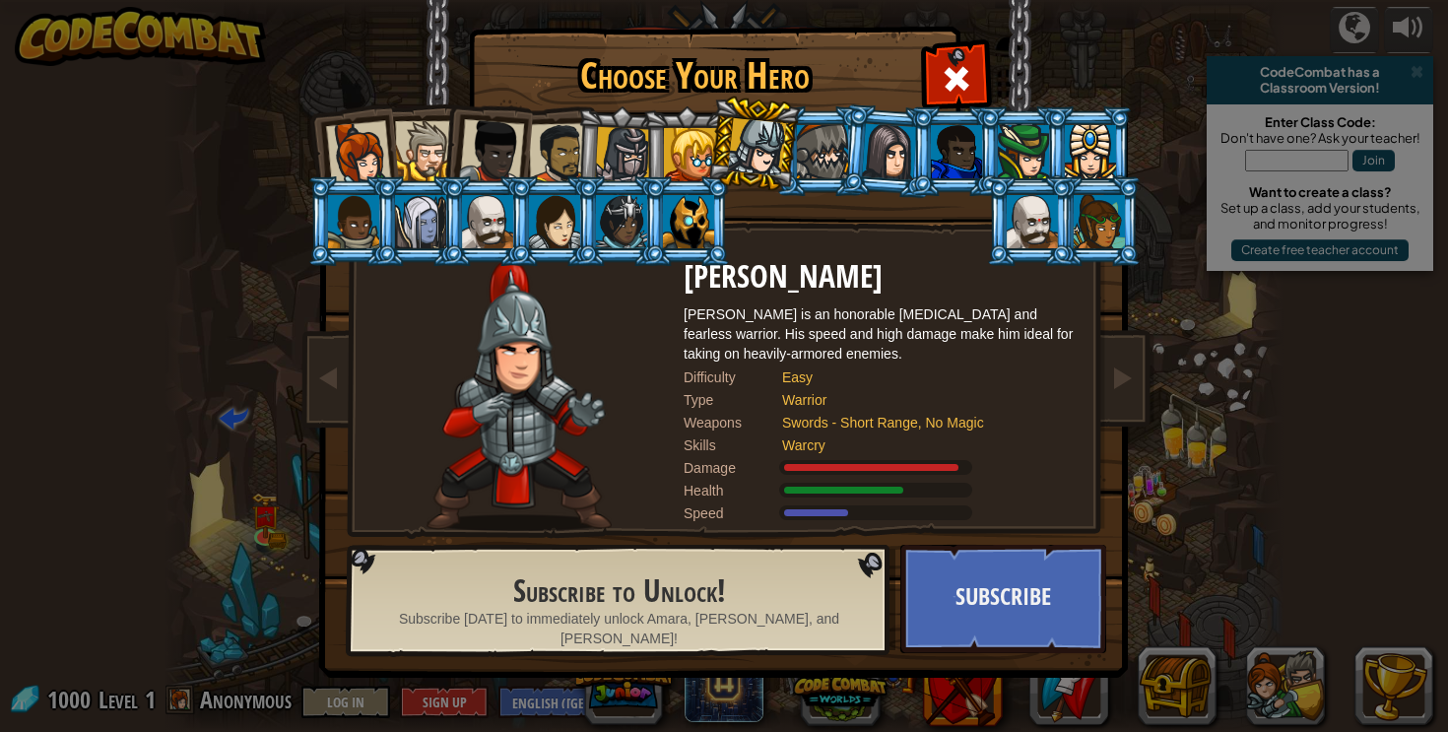
click at [673, 220] on div at bounding box center [688, 221] width 51 height 53
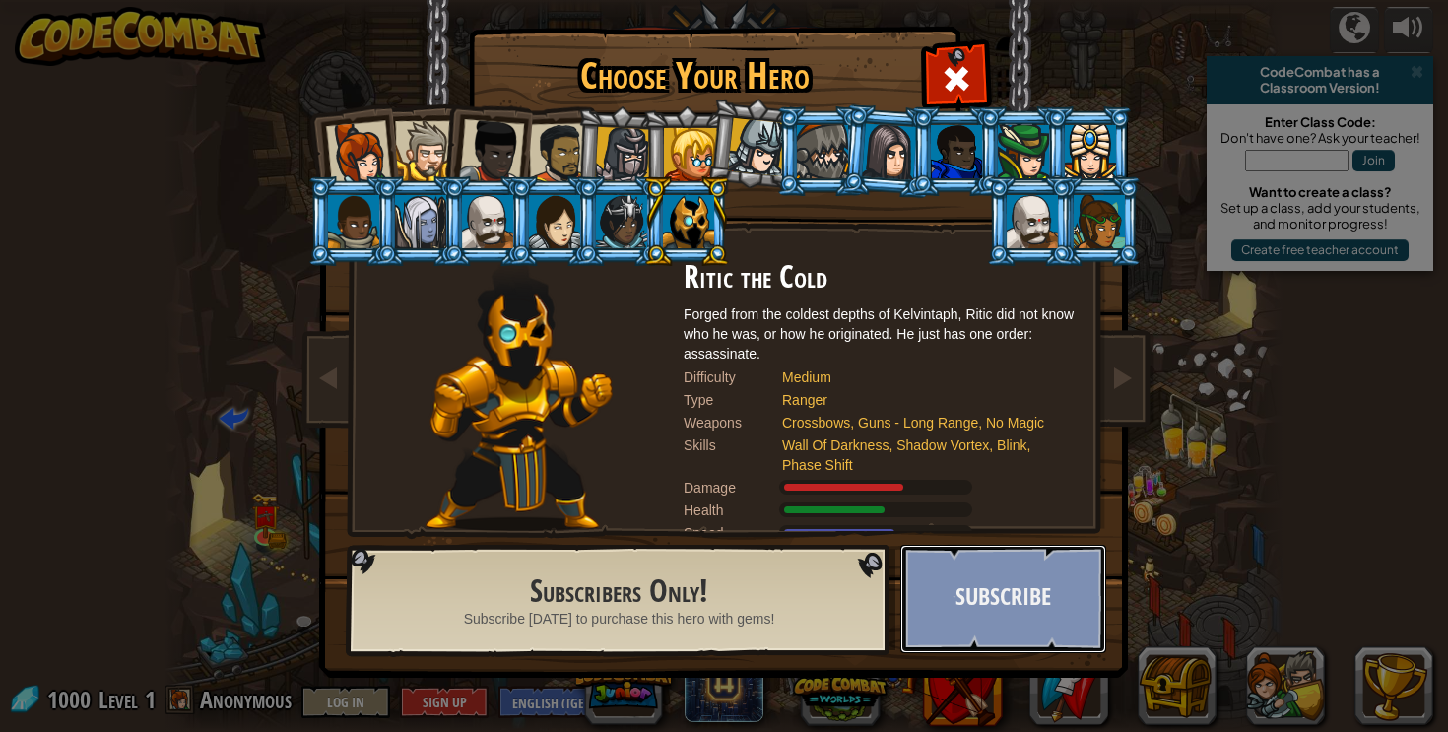
click at [945, 589] on button "Subscribe" at bounding box center [1003, 599] width 206 height 108
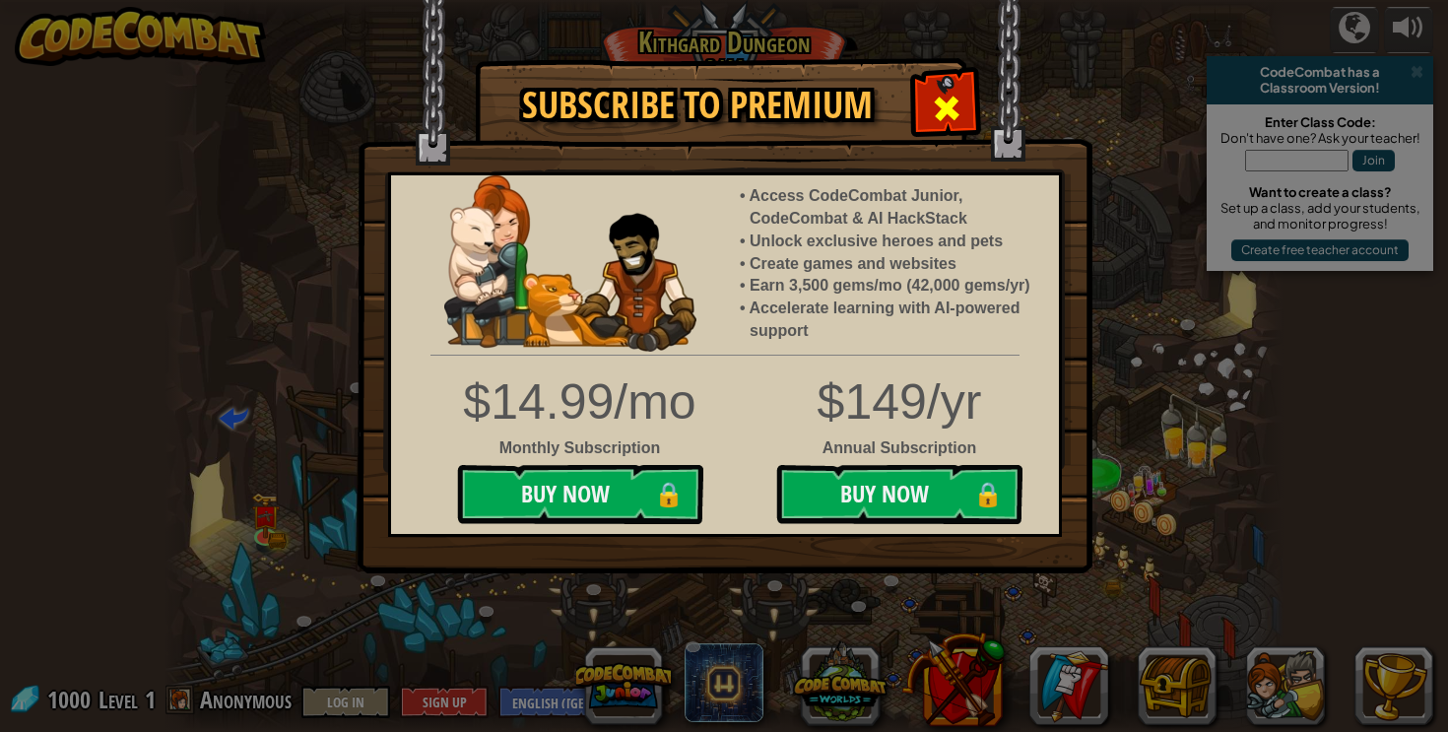
click at [952, 111] on span at bounding box center [947, 109] width 32 height 32
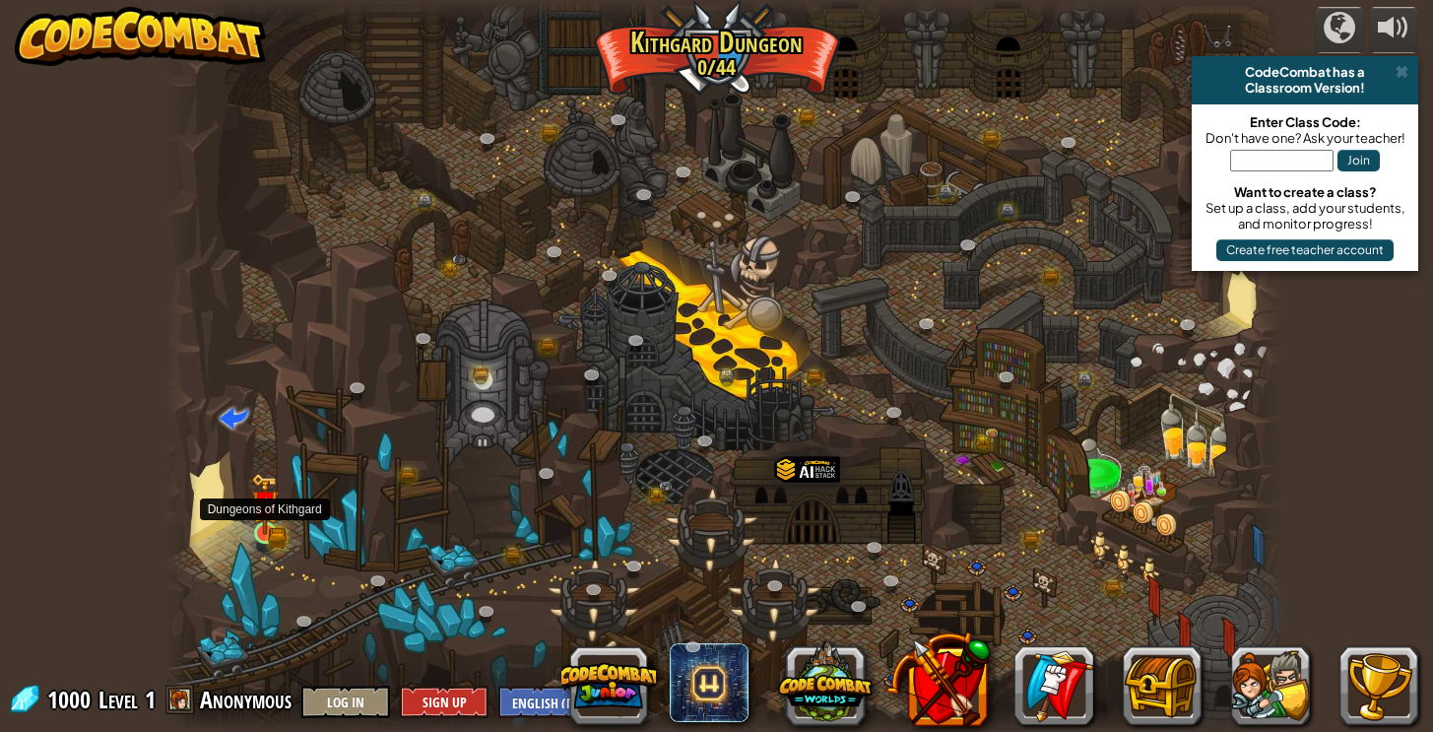
click at [272, 527] on img at bounding box center [265, 503] width 28 height 61
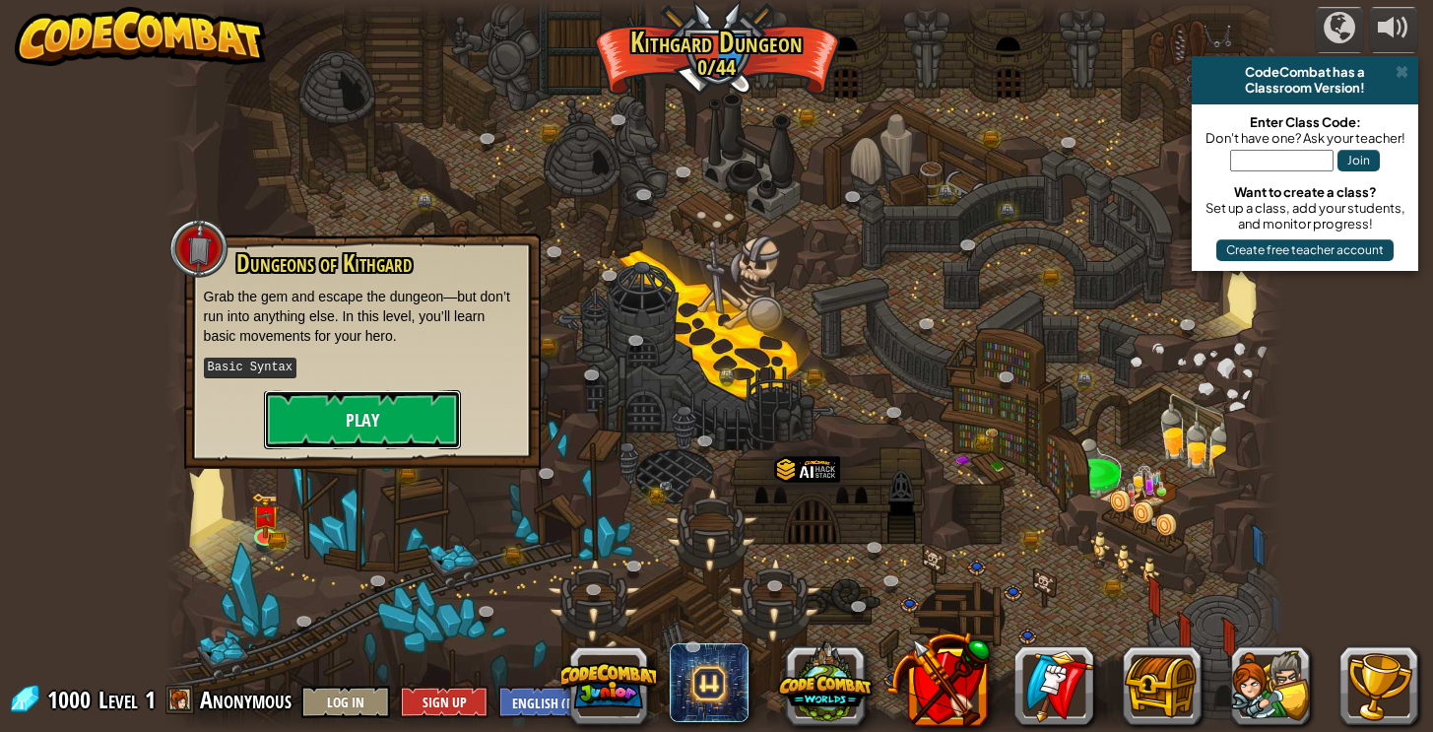
click at [395, 421] on button "Play" at bounding box center [362, 419] width 197 height 59
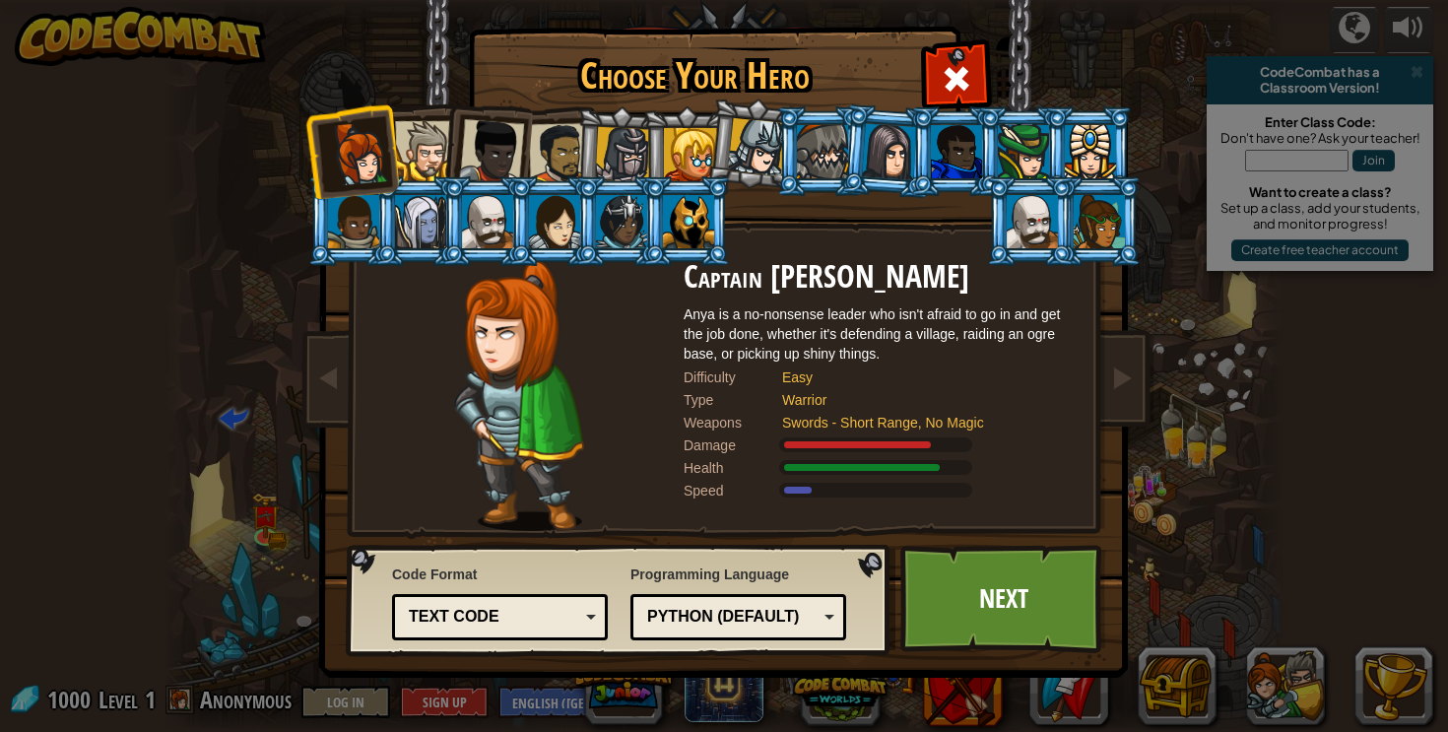
click at [443, 165] on li at bounding box center [485, 147] width 97 height 97
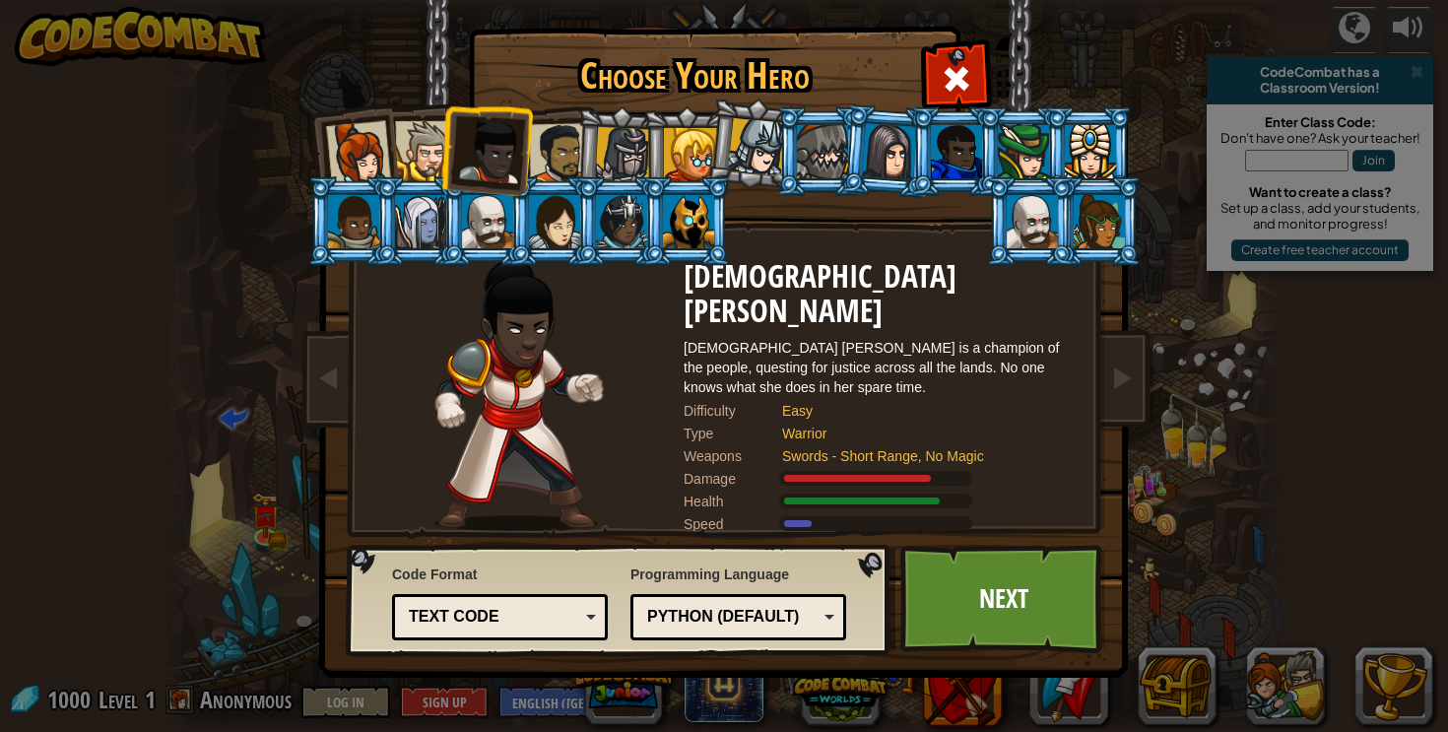
click at [490, 168] on div at bounding box center [491, 151] width 65 height 65
click at [562, 162] on div at bounding box center [559, 153] width 61 height 61
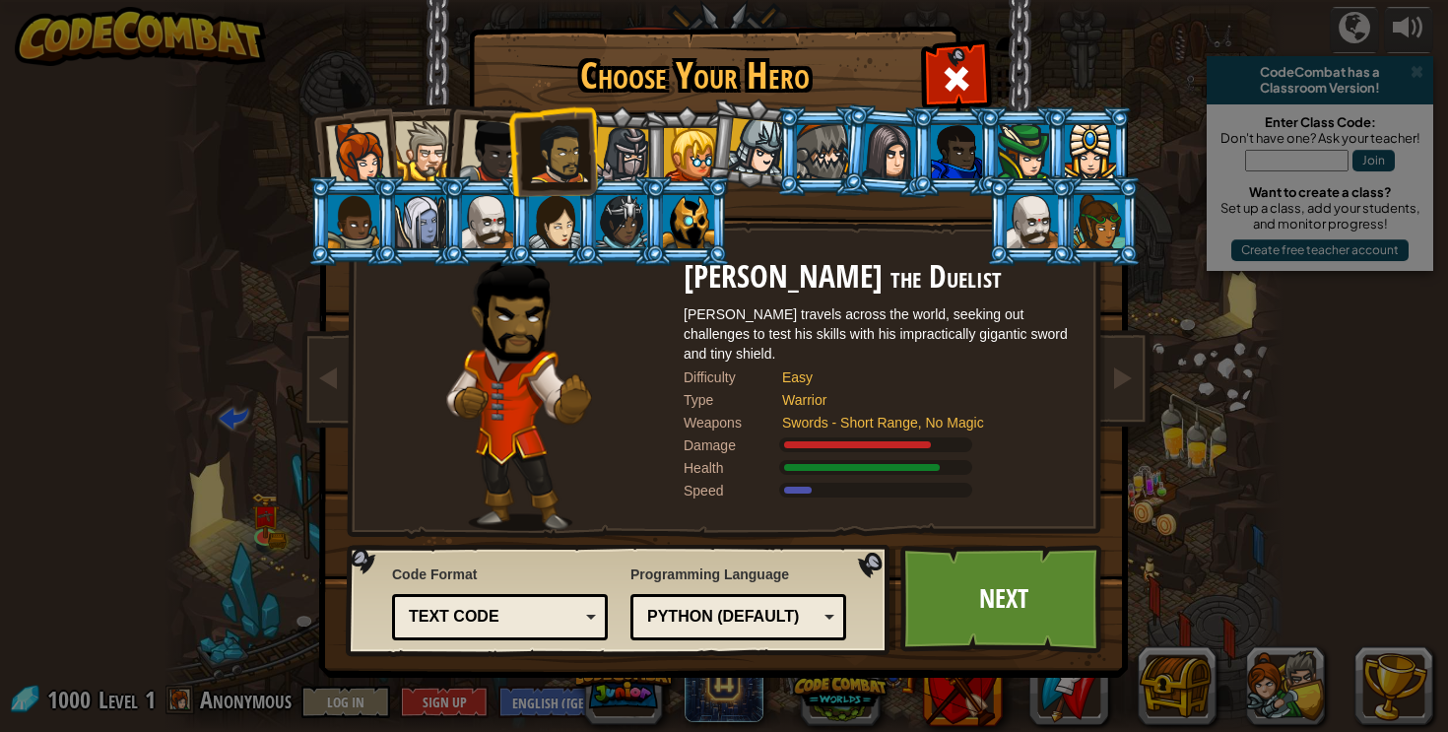
click at [613, 155] on div at bounding box center [623, 155] width 56 height 56
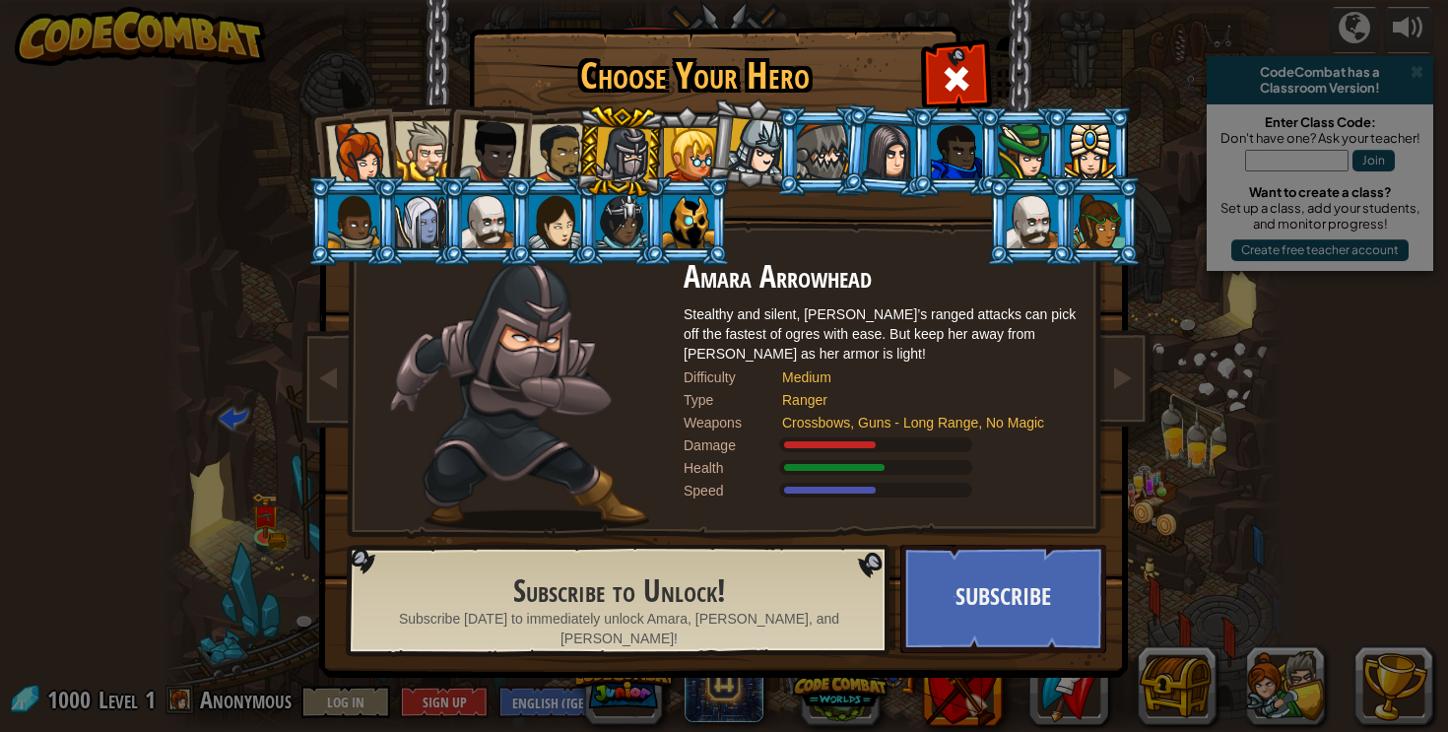
click at [737, 149] on div at bounding box center [757, 147] width 58 height 58
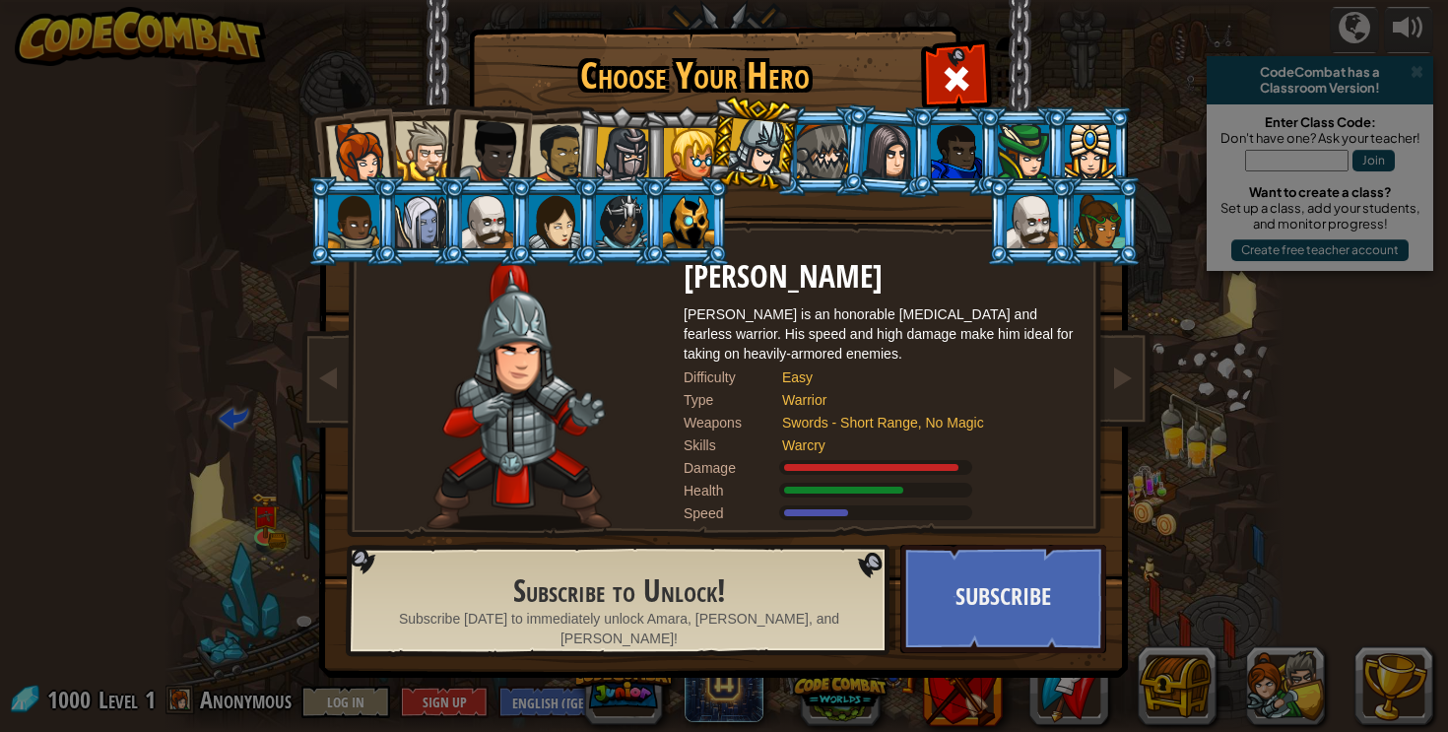
click at [694, 157] on div at bounding box center [690, 154] width 53 height 53
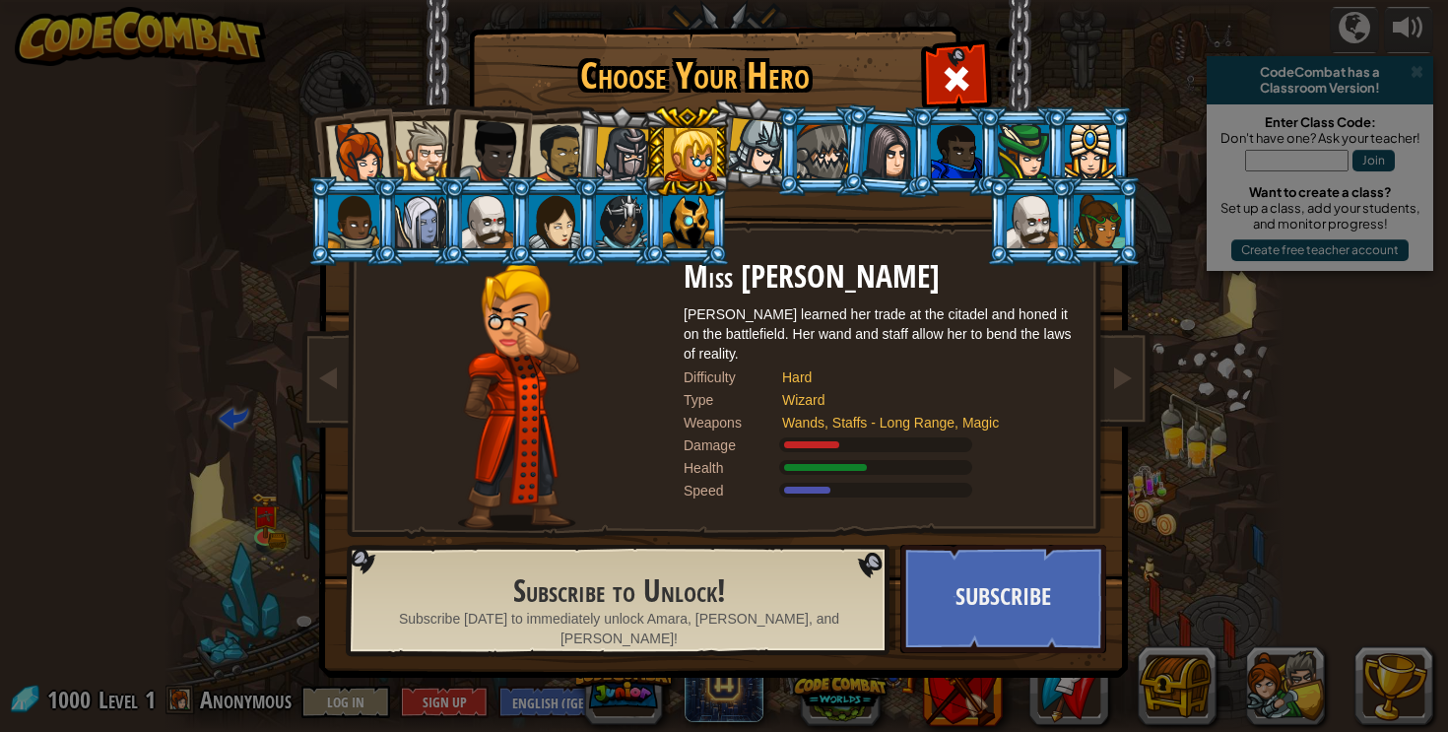
click at [551, 167] on div at bounding box center [559, 153] width 61 height 61
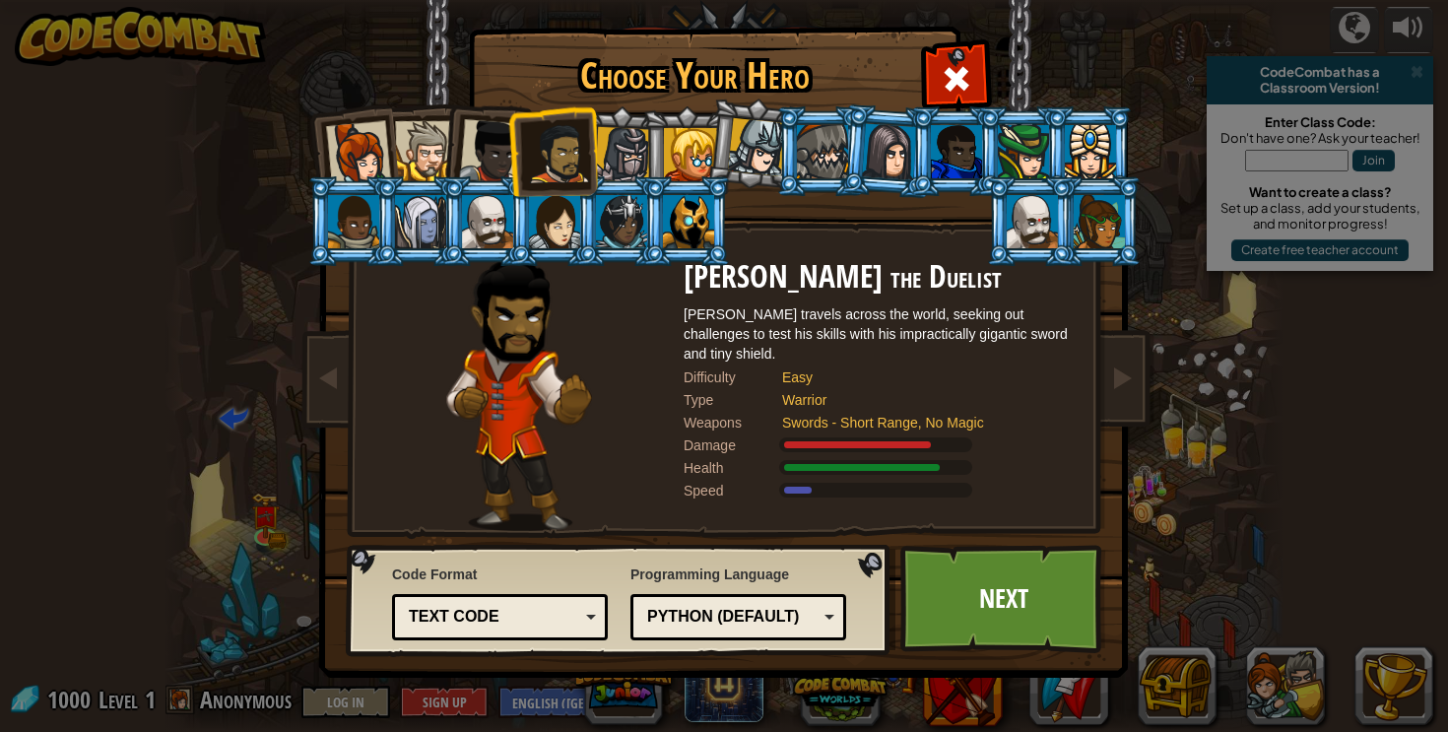
click at [494, 166] on div at bounding box center [491, 151] width 65 height 65
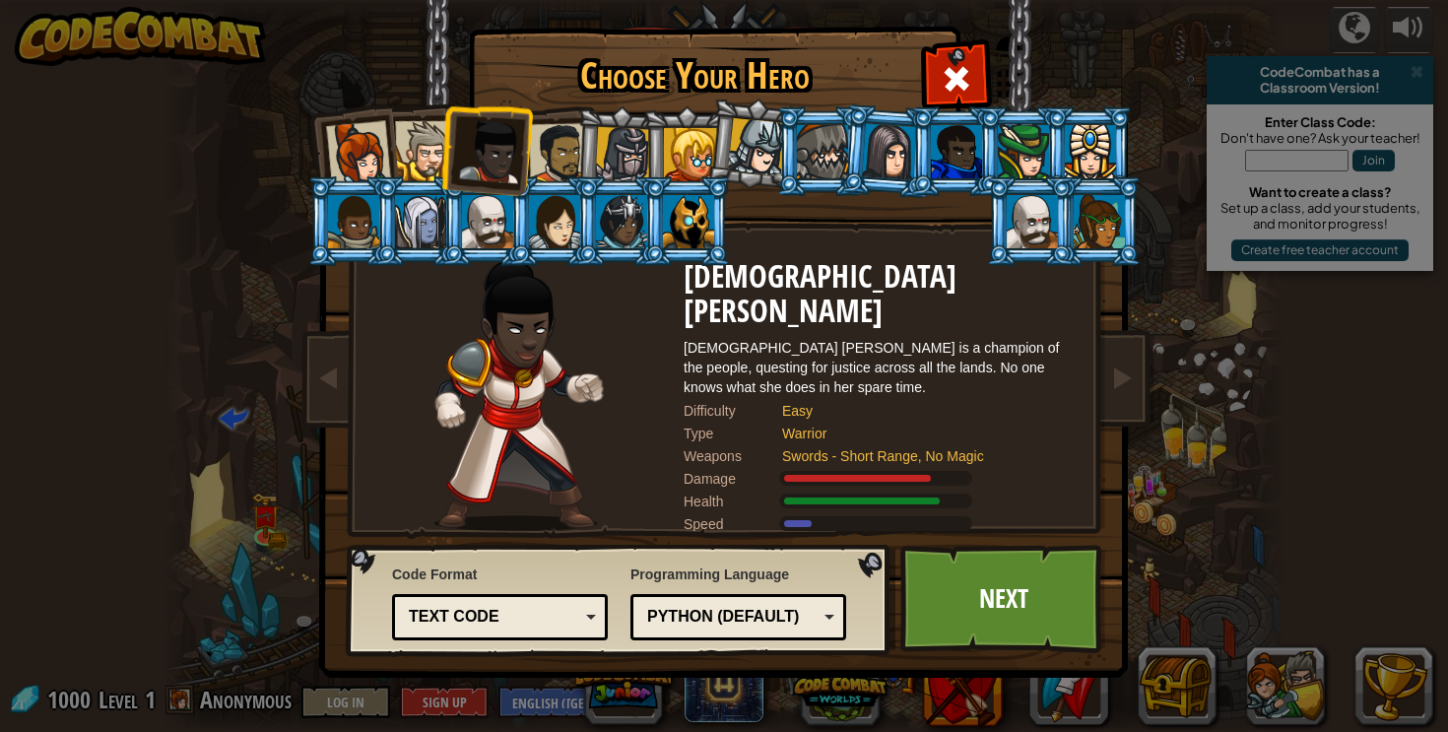
click at [414, 162] on div at bounding box center [425, 151] width 60 height 60
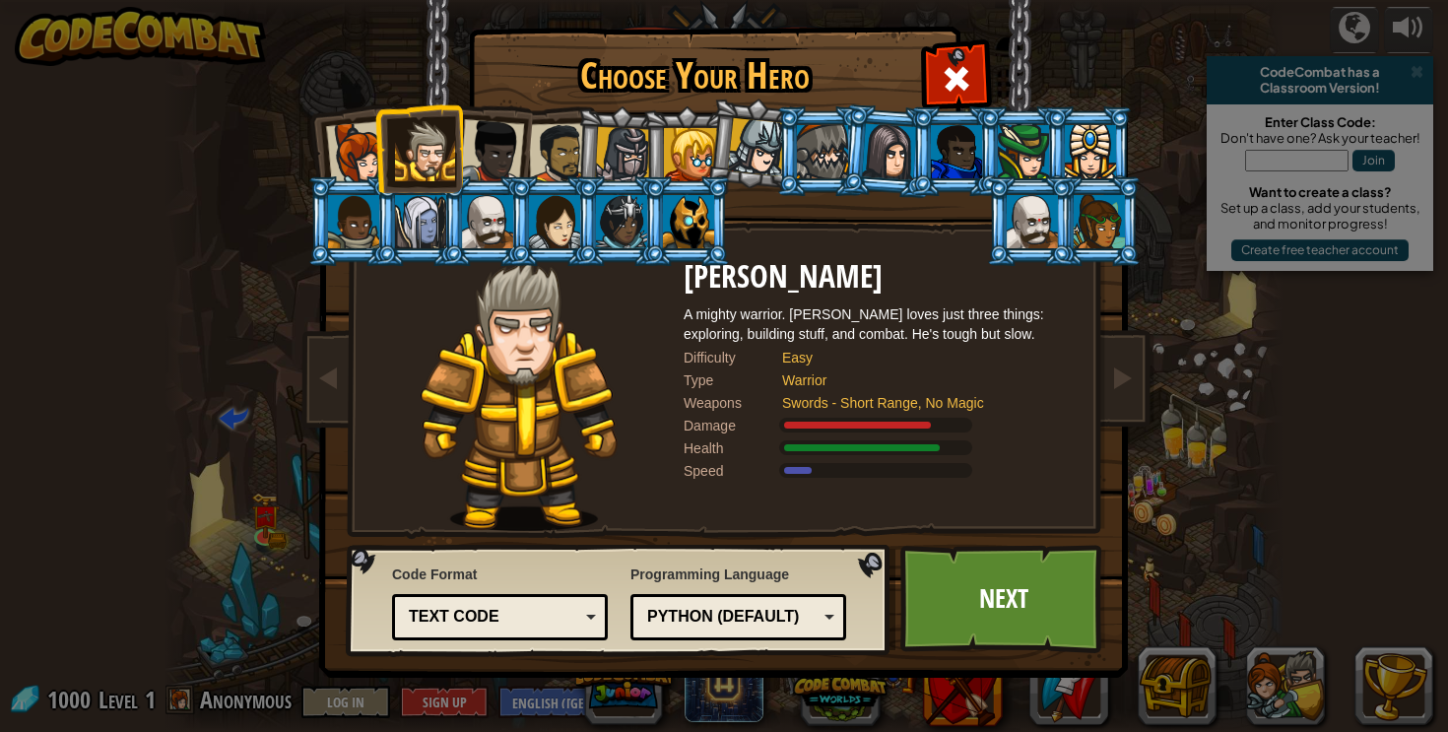
click at [349, 155] on div at bounding box center [358, 153] width 65 height 65
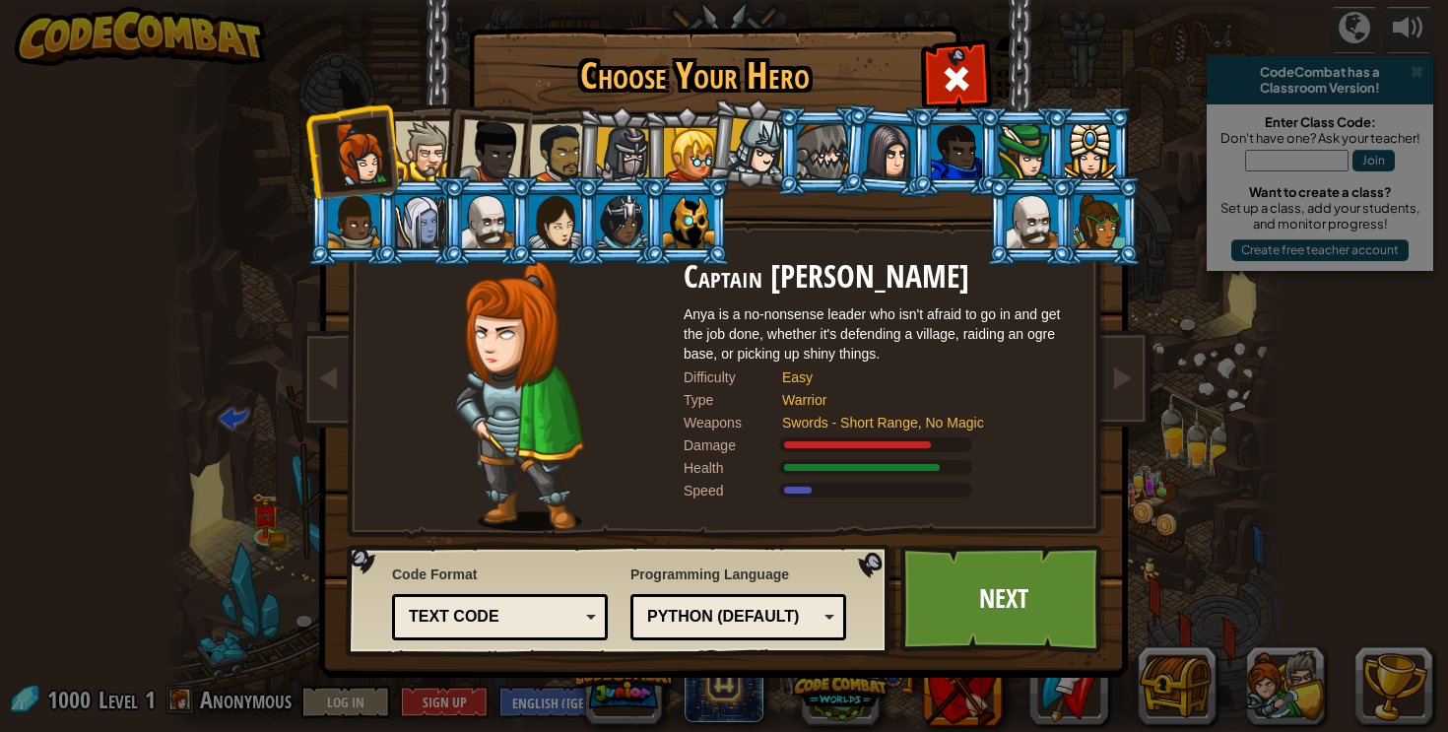
click at [431, 163] on div at bounding box center [425, 151] width 60 height 60
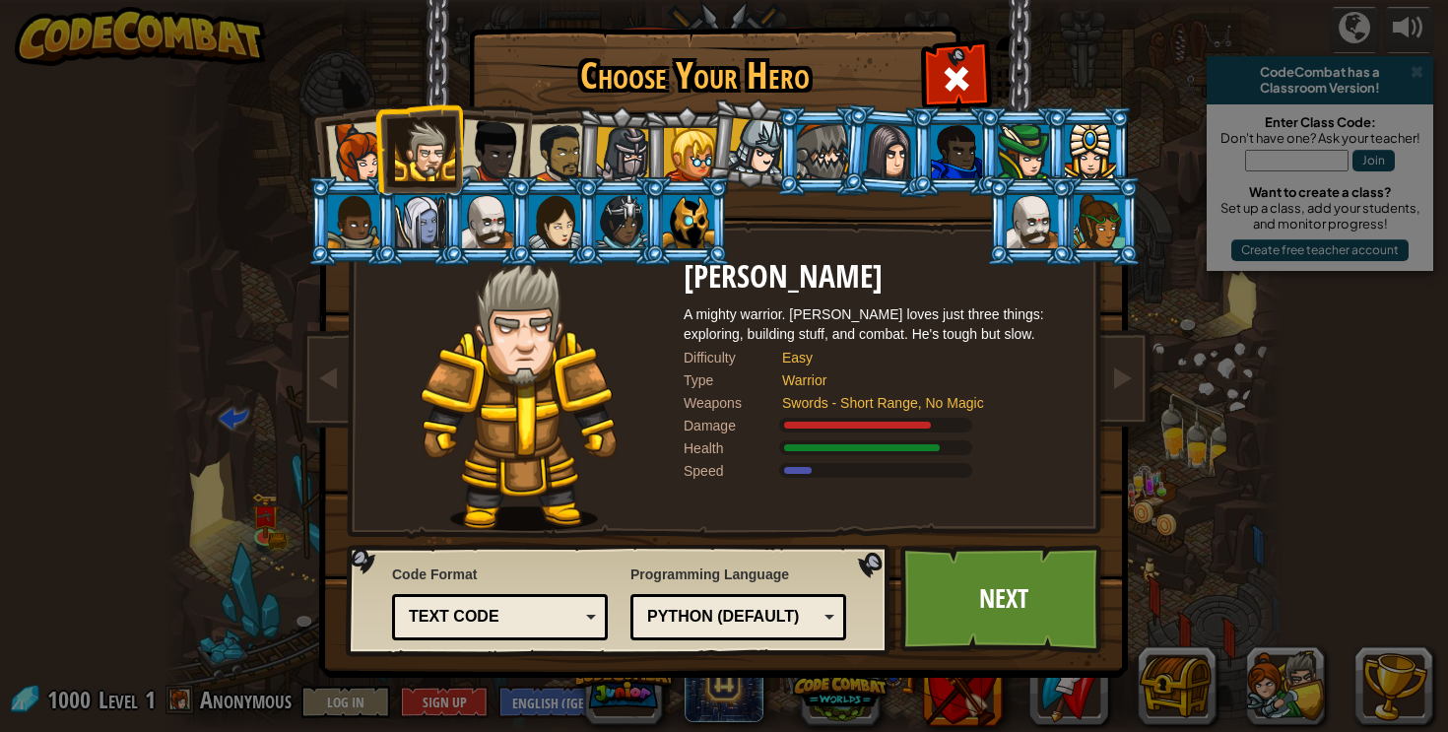
click at [543, 156] on div at bounding box center [559, 153] width 61 height 61
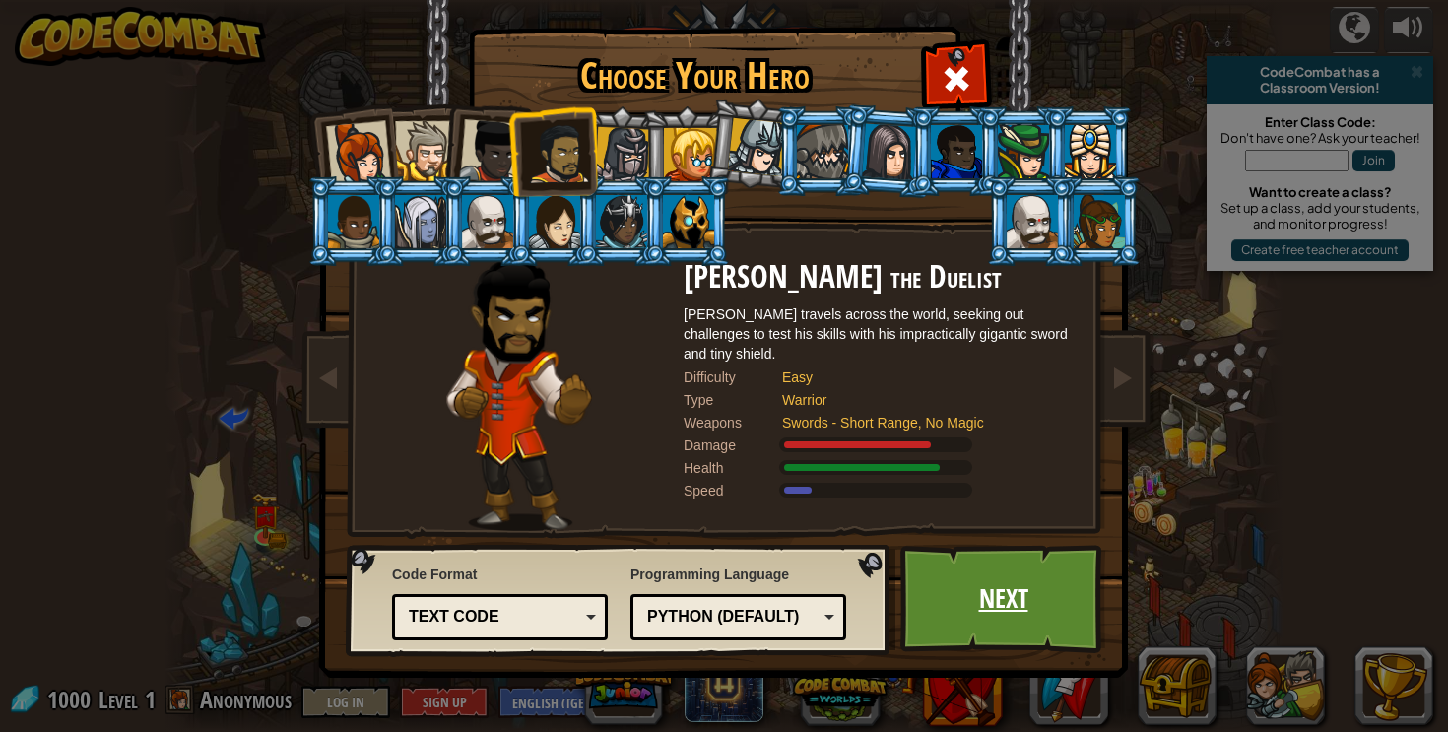
click at [956, 616] on link "Next" at bounding box center [1003, 599] width 206 height 108
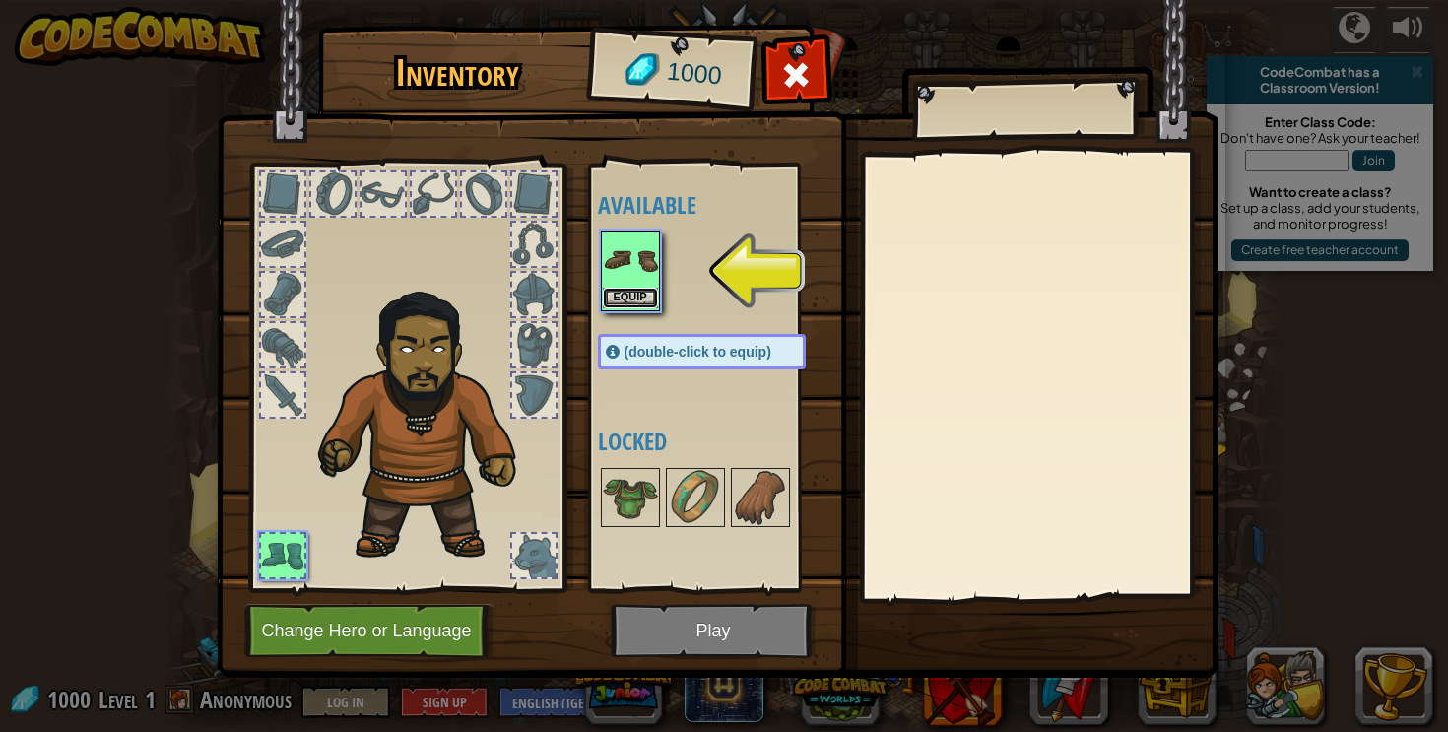
click at [631, 300] on button "Equip" at bounding box center [630, 298] width 55 height 21
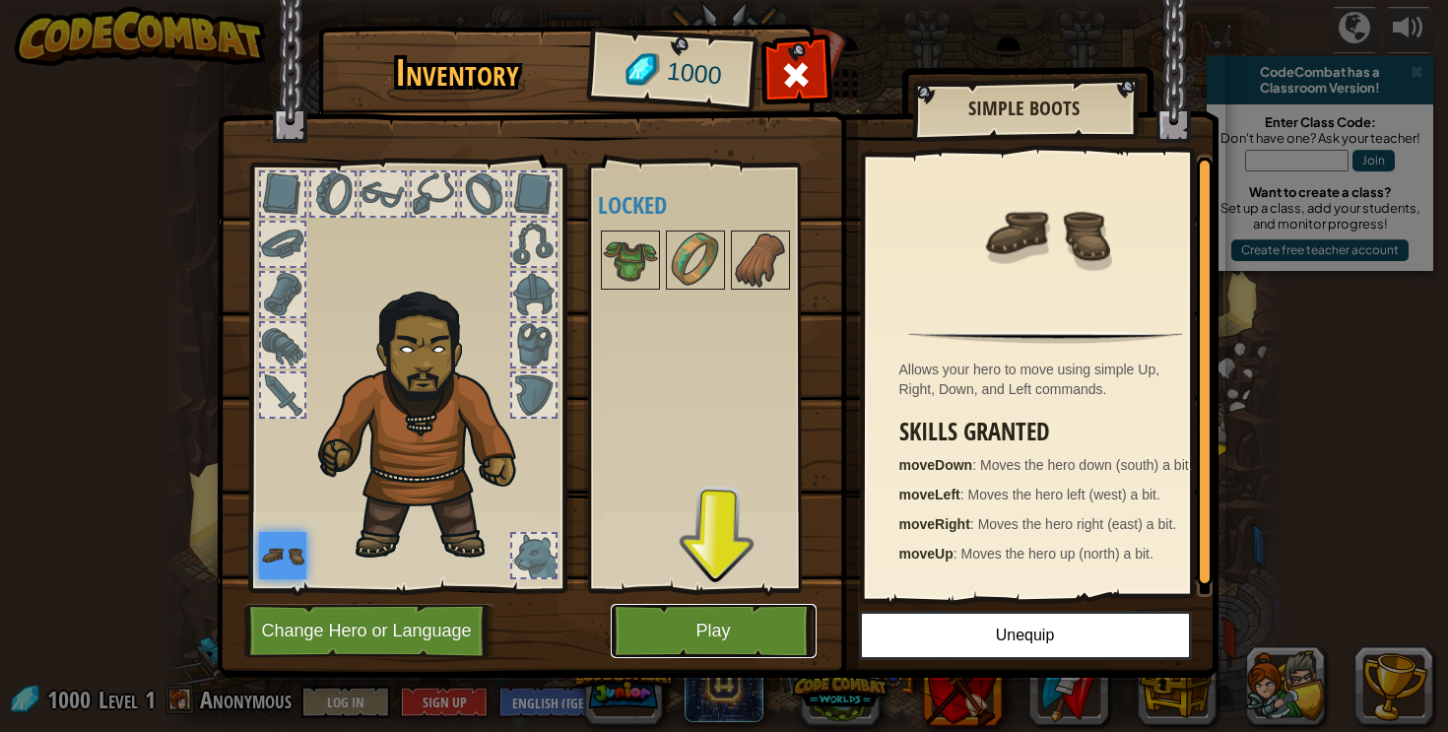
click at [721, 616] on button "Play" at bounding box center [714, 631] width 206 height 54
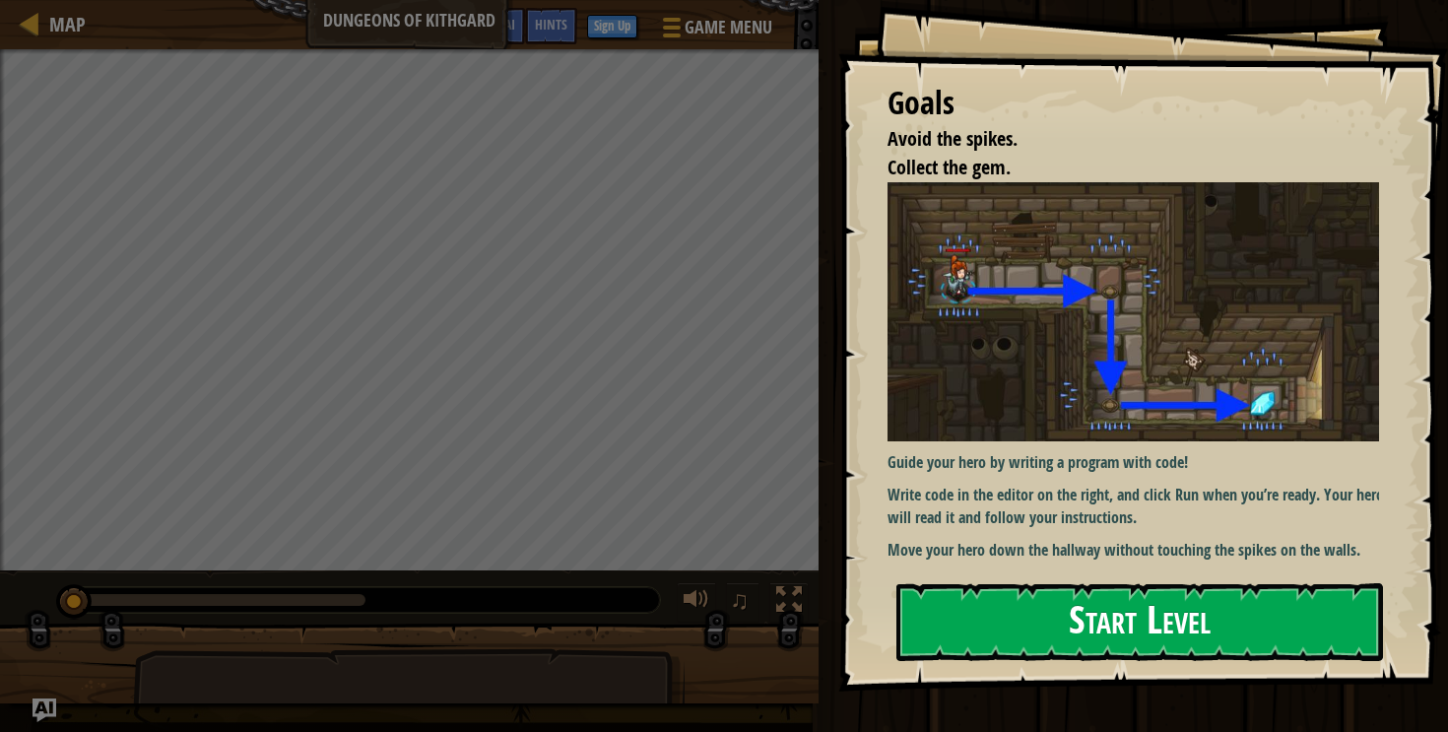
click at [963, 611] on button "Start Level" at bounding box center [1139, 622] width 486 height 78
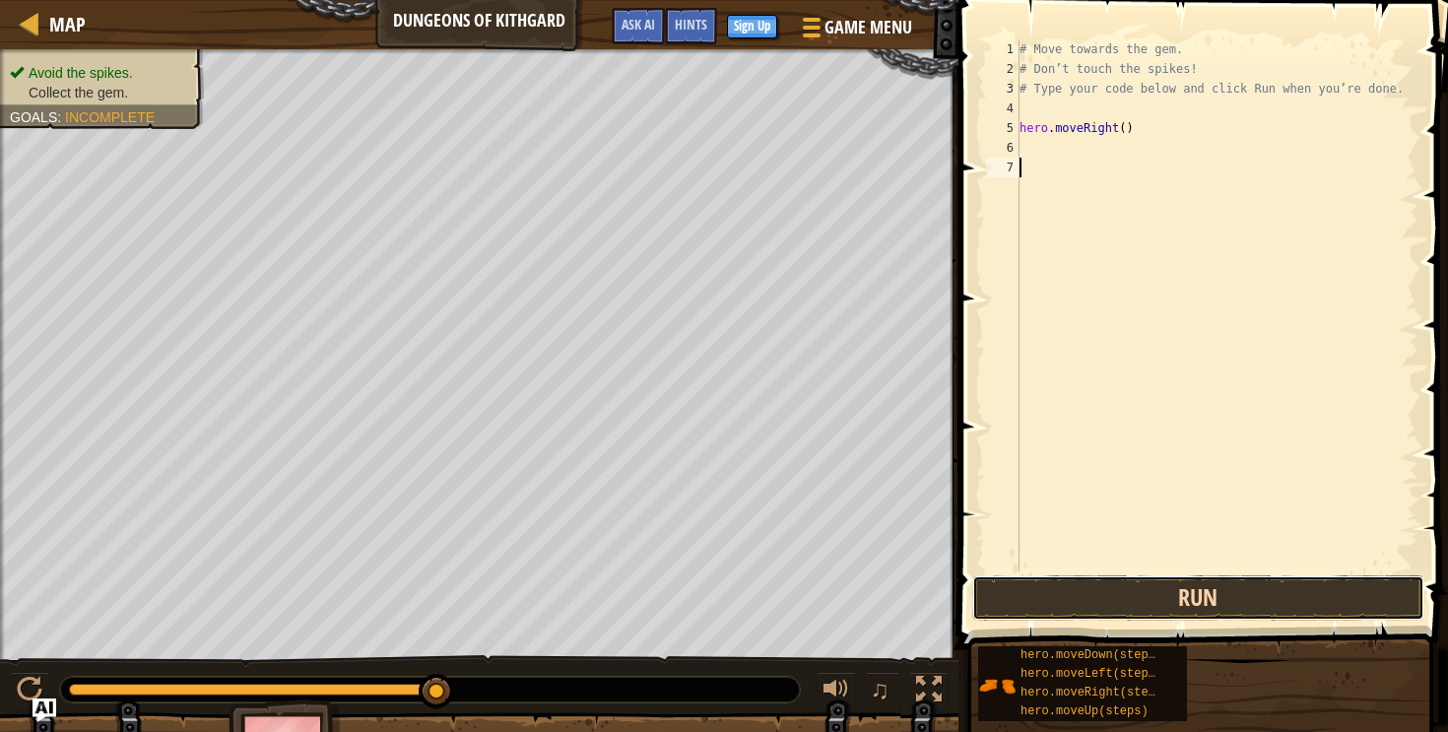
click at [1201, 602] on button "Run" at bounding box center [1198, 597] width 452 height 45
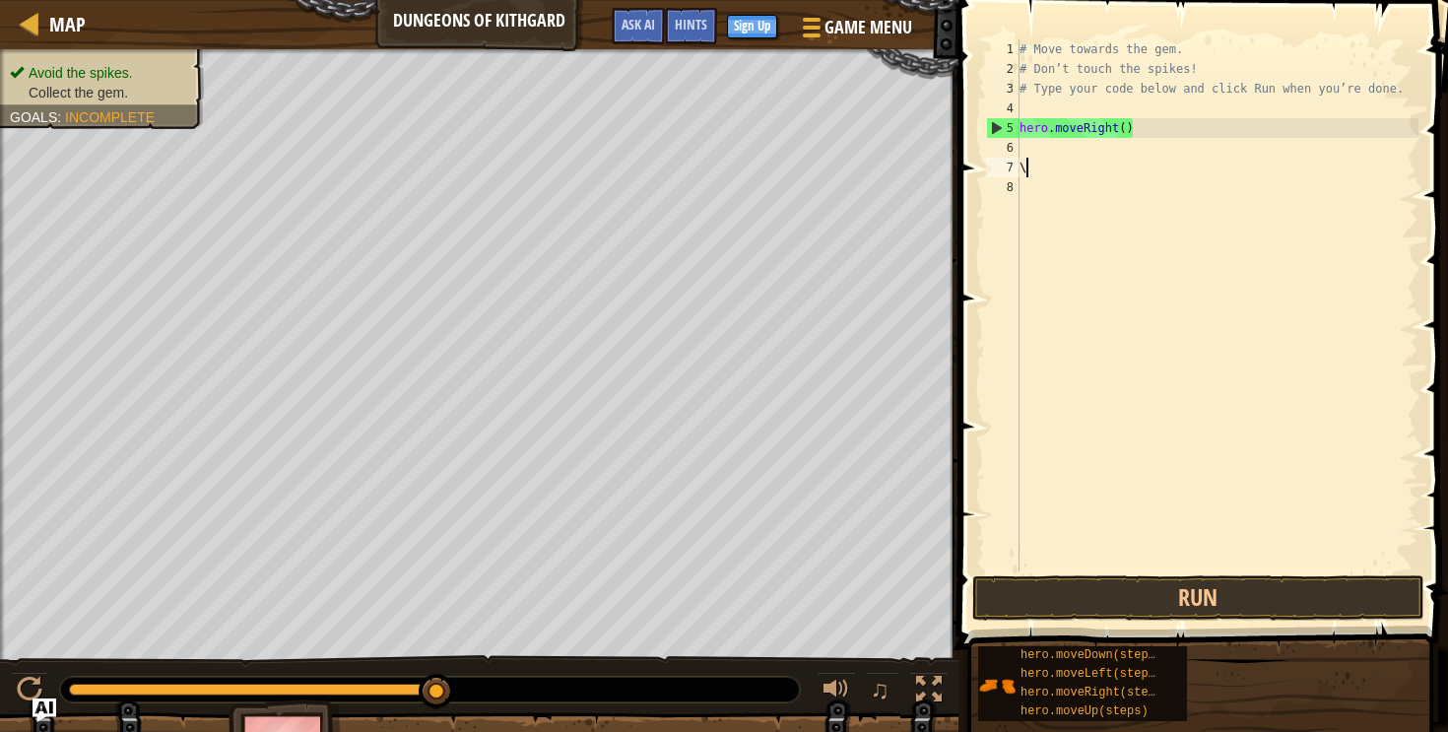
scroll to position [9, 0]
type textarea "\"
type textarea "h"
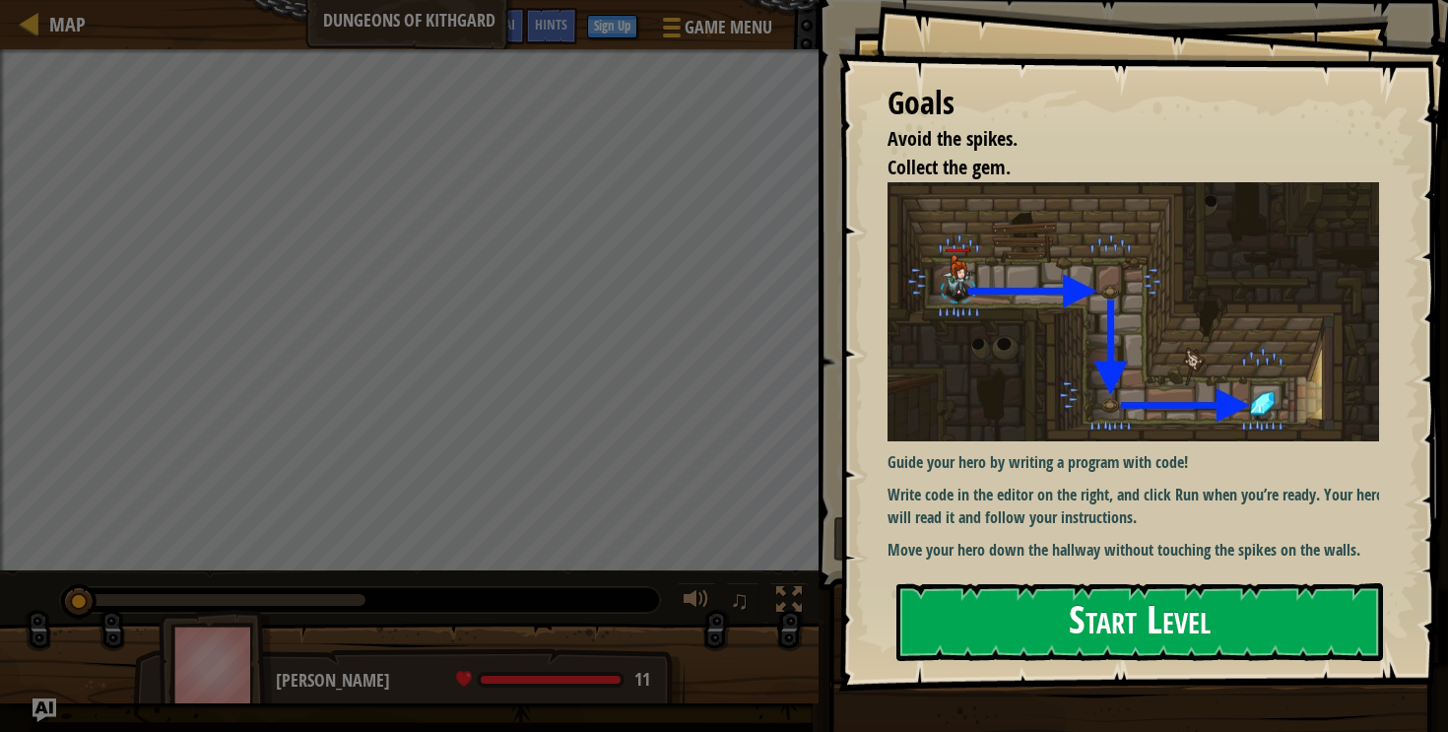
click at [1053, 623] on button "Start Level" at bounding box center [1139, 622] width 486 height 78
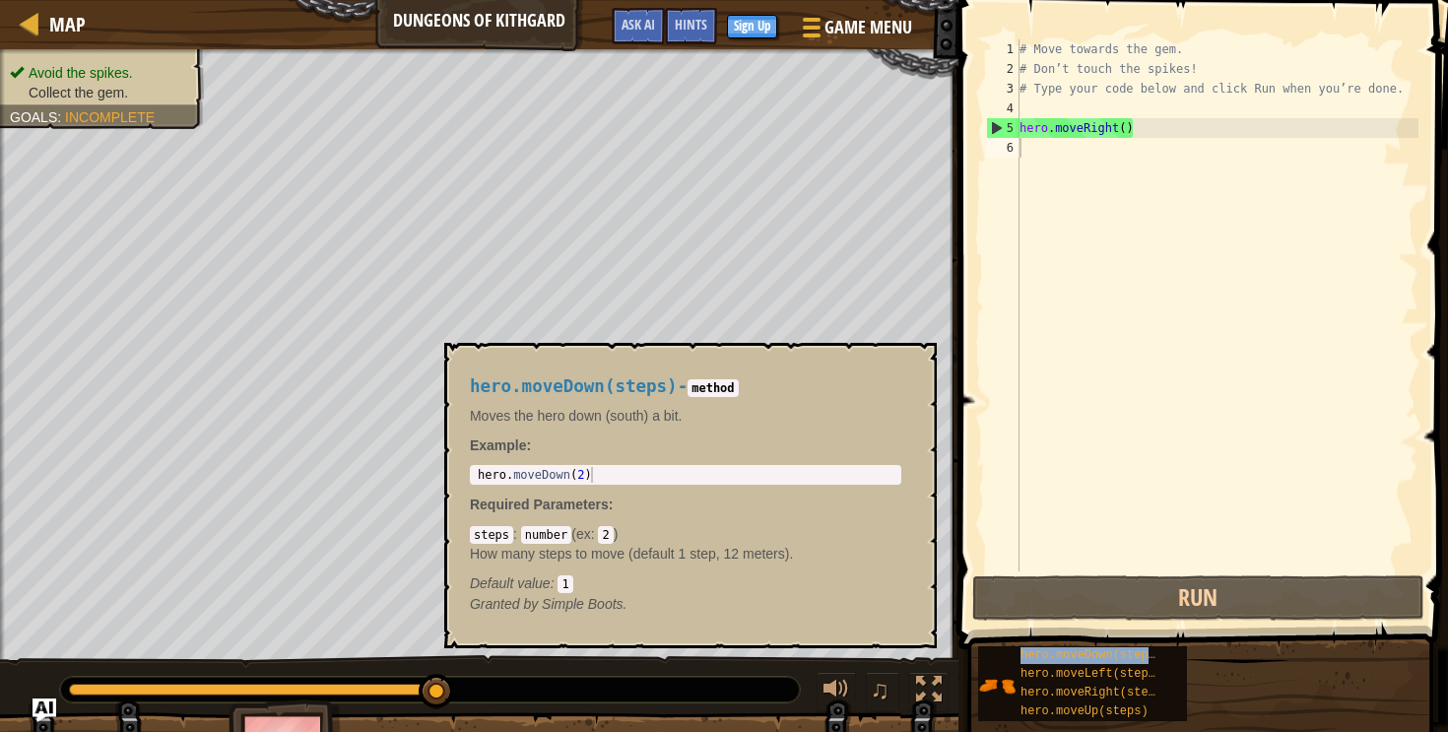
click at [1054, 654] on span "hero.moveDown(steps)" at bounding box center [1091, 655] width 142 height 14
drag, startPoint x: 1046, startPoint y: 655, endPoint x: 1058, endPoint y: 125, distance: 530.0
click at [1058, 125] on div "Hints 1 2 3 4 5 6 # Move towards the gem. # Don’t touch the spikes! # Type your…" at bounding box center [1199, 361] width 495 height 722
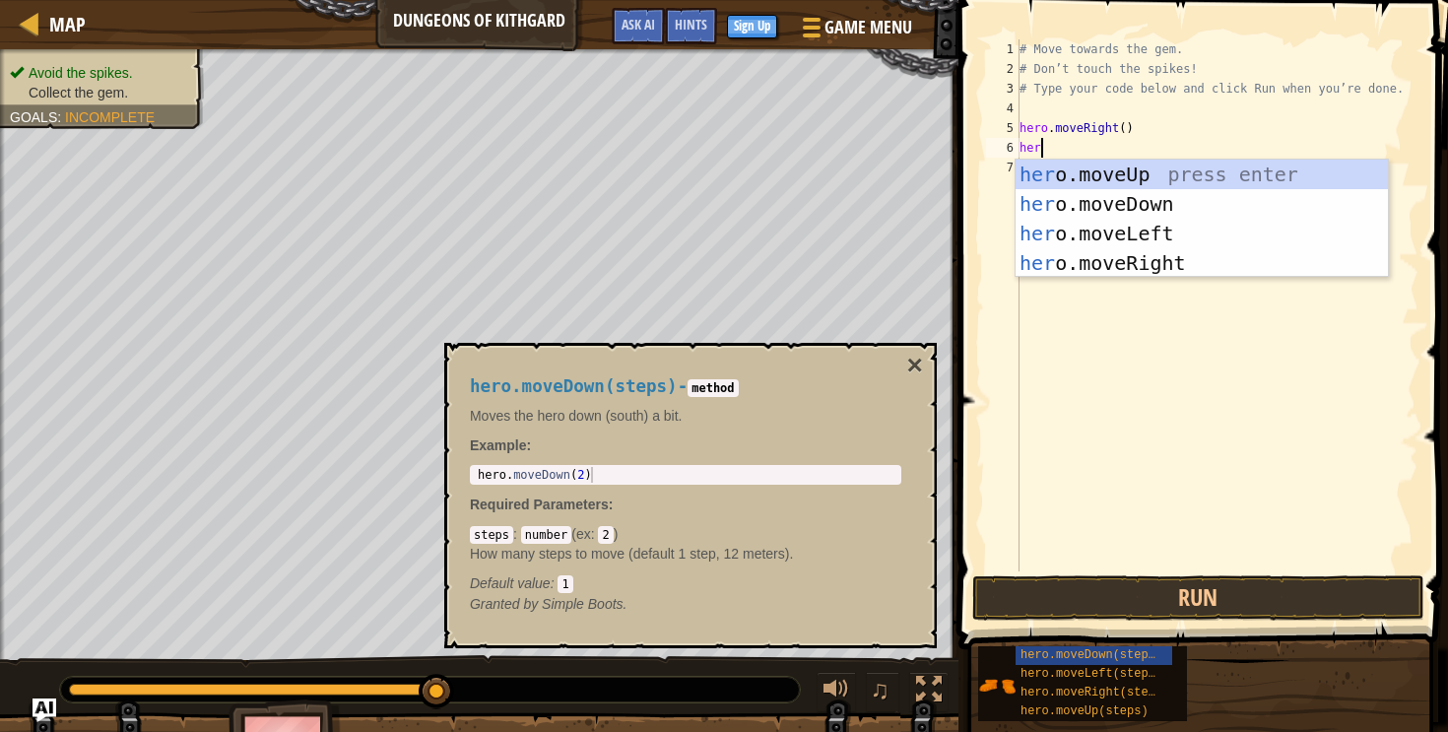
scroll to position [9, 1]
type textarea "hero.m"
click at [1078, 200] on div "hero.m oveUp press enter hero.m oveDown press enter hero.m oveLeft press enter …" at bounding box center [1201, 248] width 372 height 177
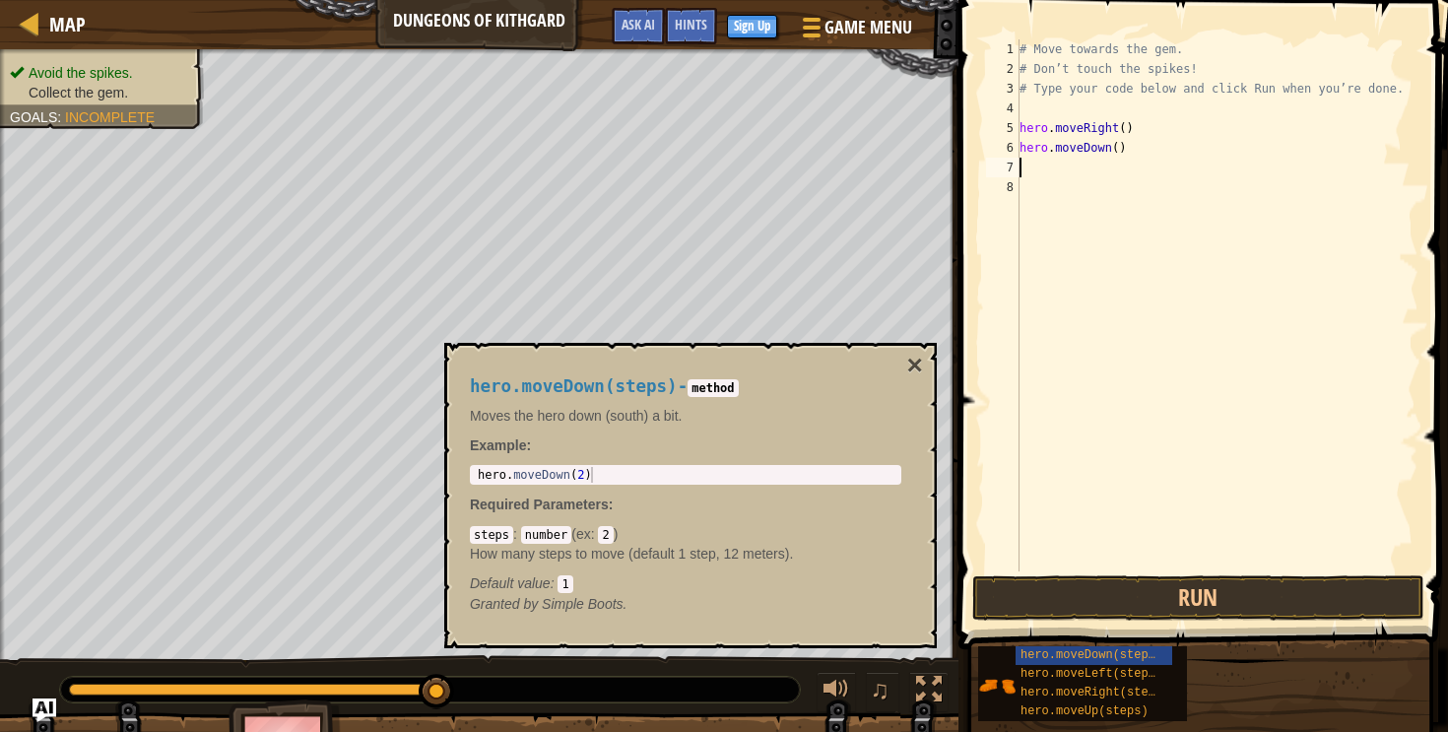
scroll to position [9, 0]
click at [922, 360] on button "×" at bounding box center [915, 366] width 16 height 28
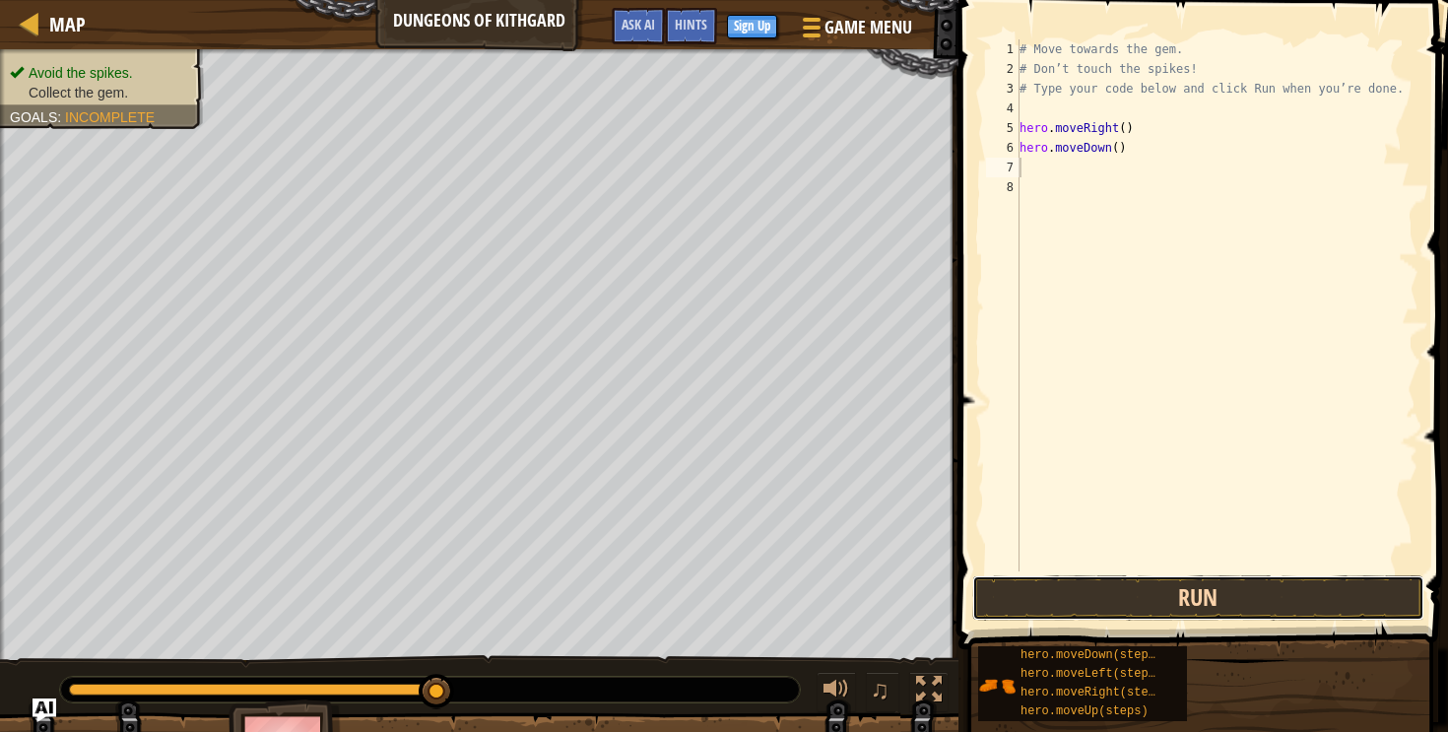
click at [1035, 581] on button "Run" at bounding box center [1198, 597] width 452 height 45
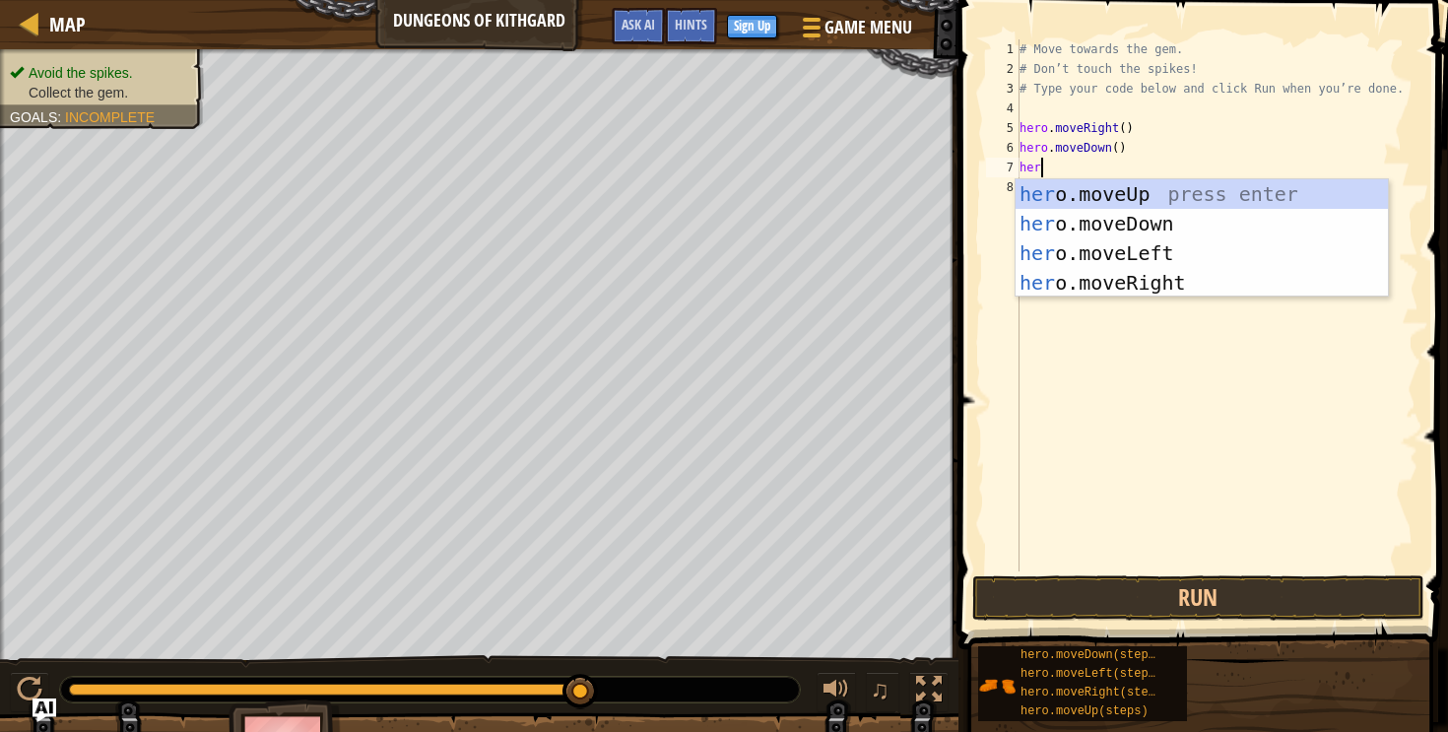
scroll to position [9, 1]
type textarea "hero."
click at [1130, 286] on div "hero. moveUp press enter hero. moveDown press enter hero. moveLeft press enter …" at bounding box center [1201, 267] width 372 height 177
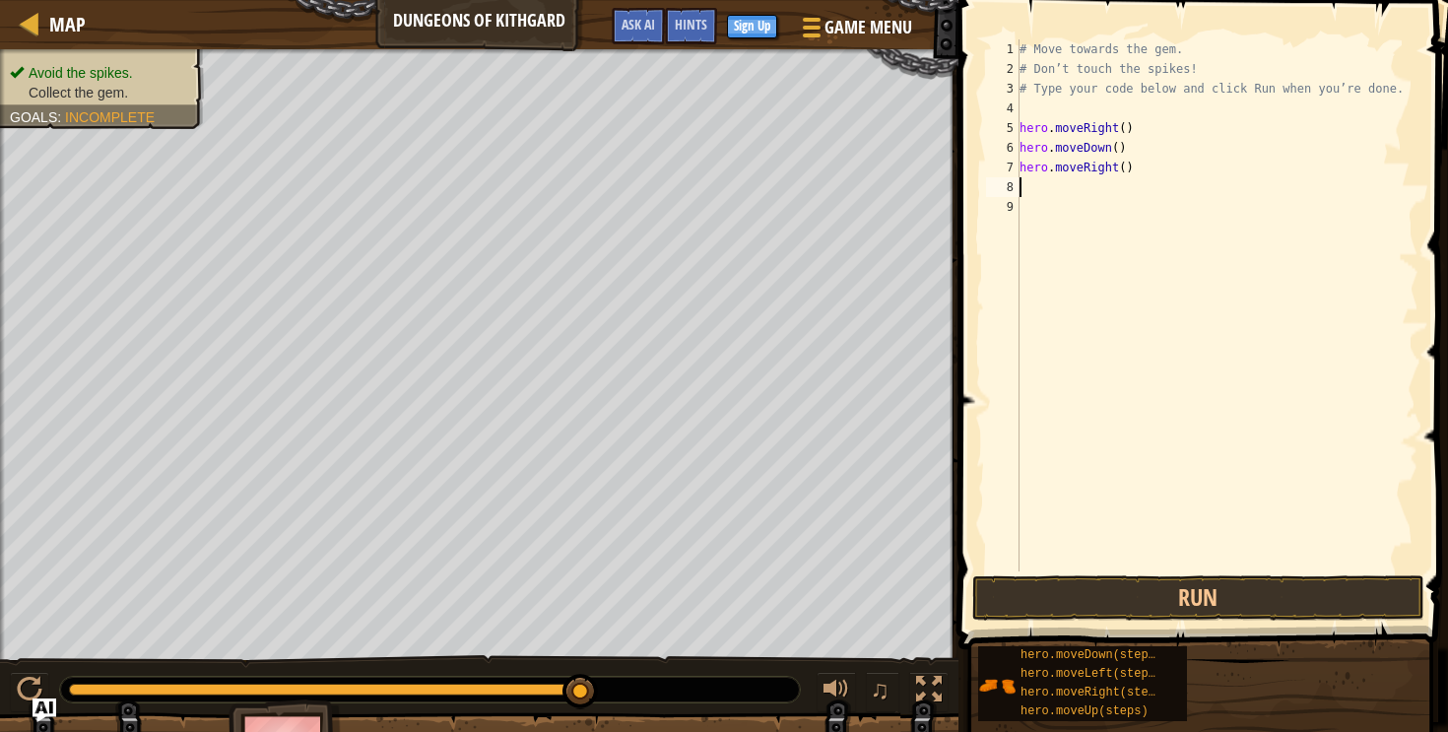
scroll to position [9, 0]
click at [1100, 600] on button "Run" at bounding box center [1198, 597] width 452 height 45
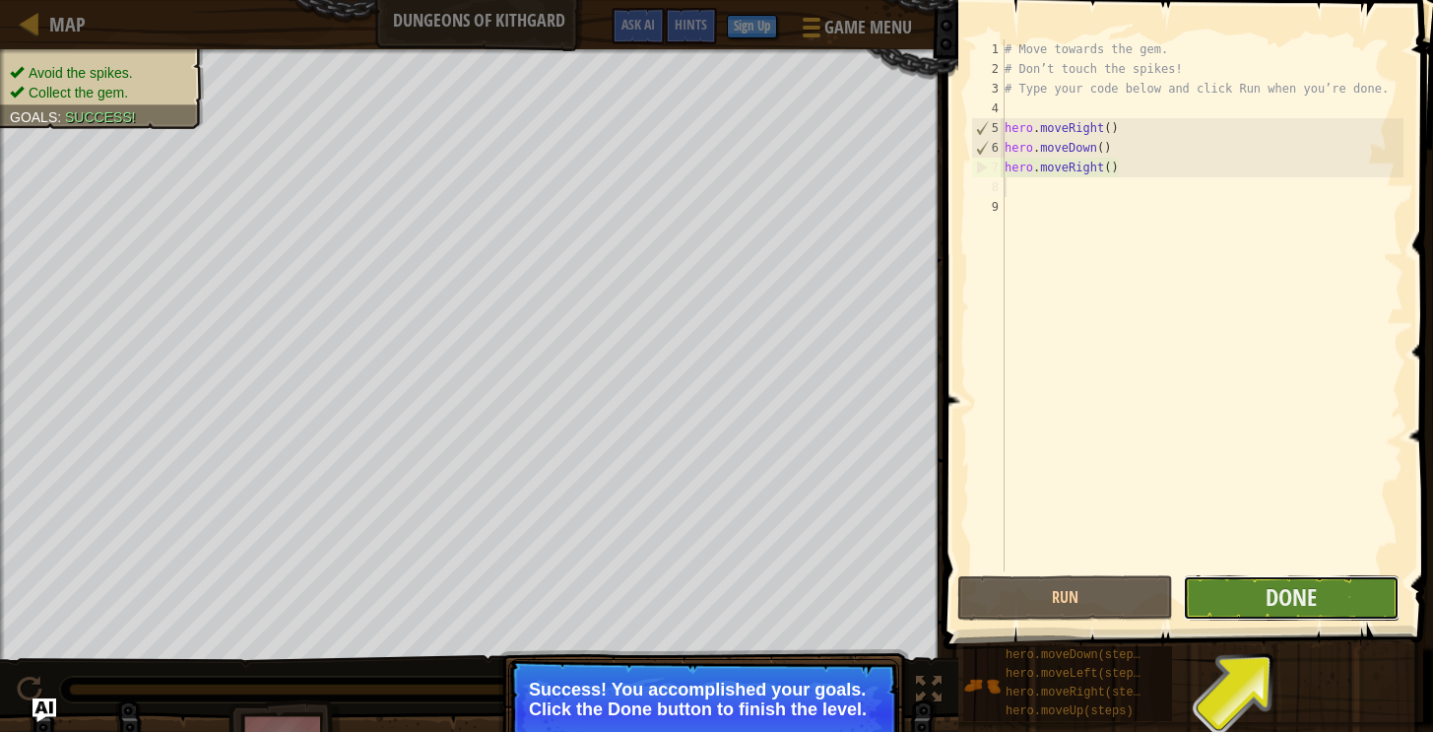
click at [1254, 618] on button "Done" at bounding box center [1291, 597] width 216 height 45
